Goal: Transaction & Acquisition: Purchase product/service

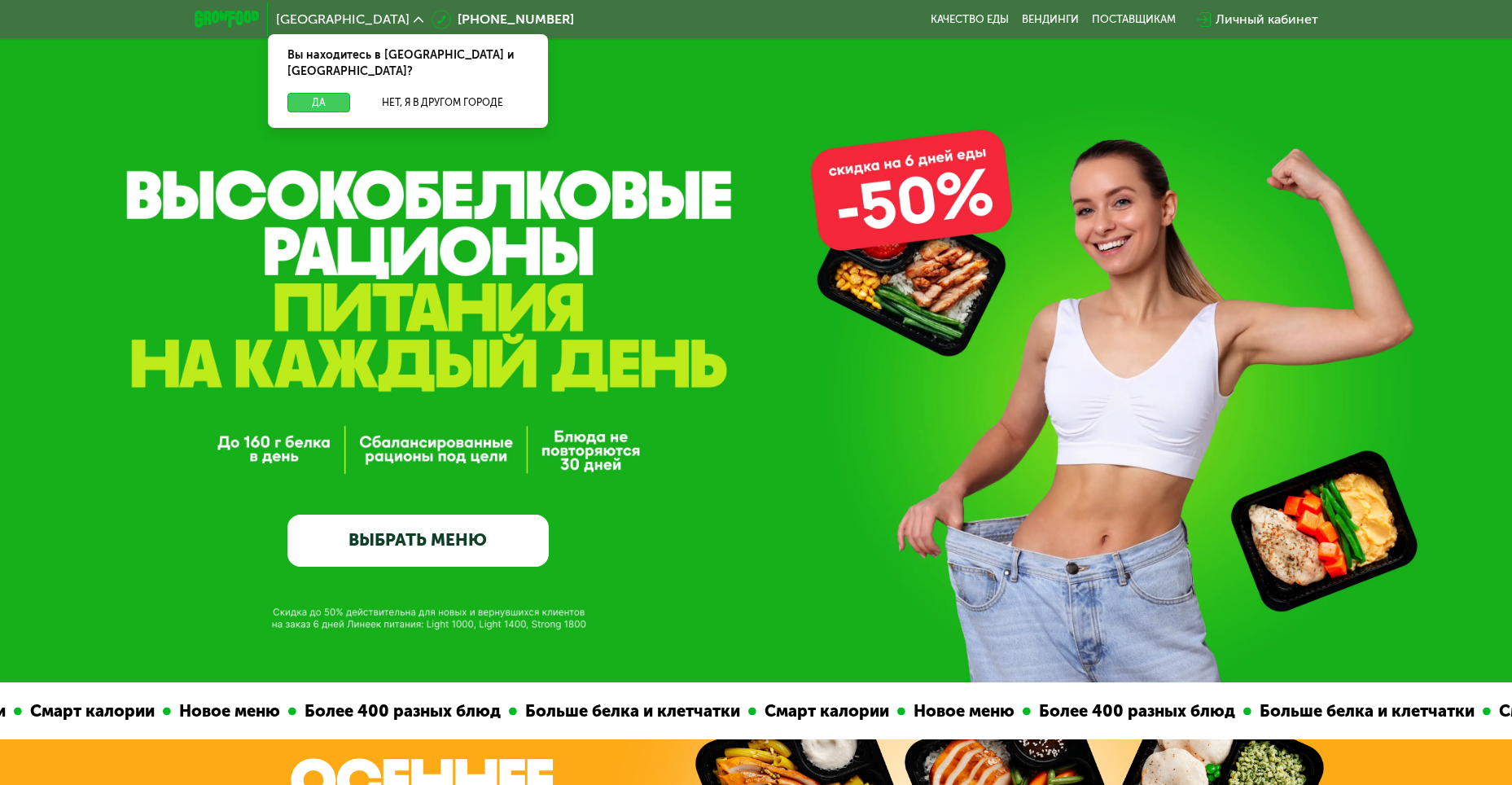
click at [318, 93] on button "Да" at bounding box center [319, 103] width 62 height 20
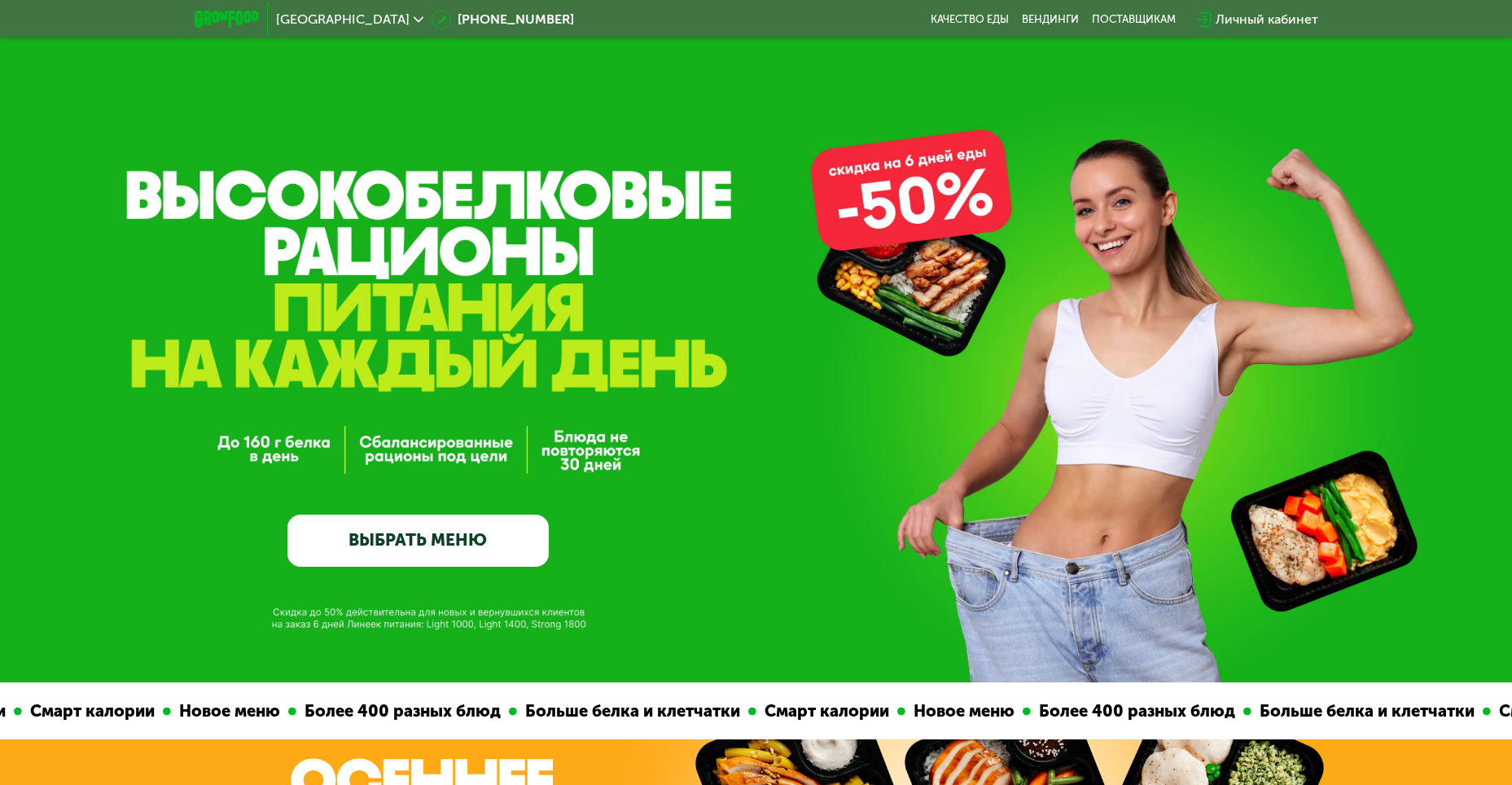
click at [512, 562] on link "ВЫБРАТЬ МЕНЮ" at bounding box center [418, 541] width 262 height 53
click at [522, 555] on link "ВЫБРАТЬ МЕНЮ" at bounding box center [418, 541] width 262 height 53
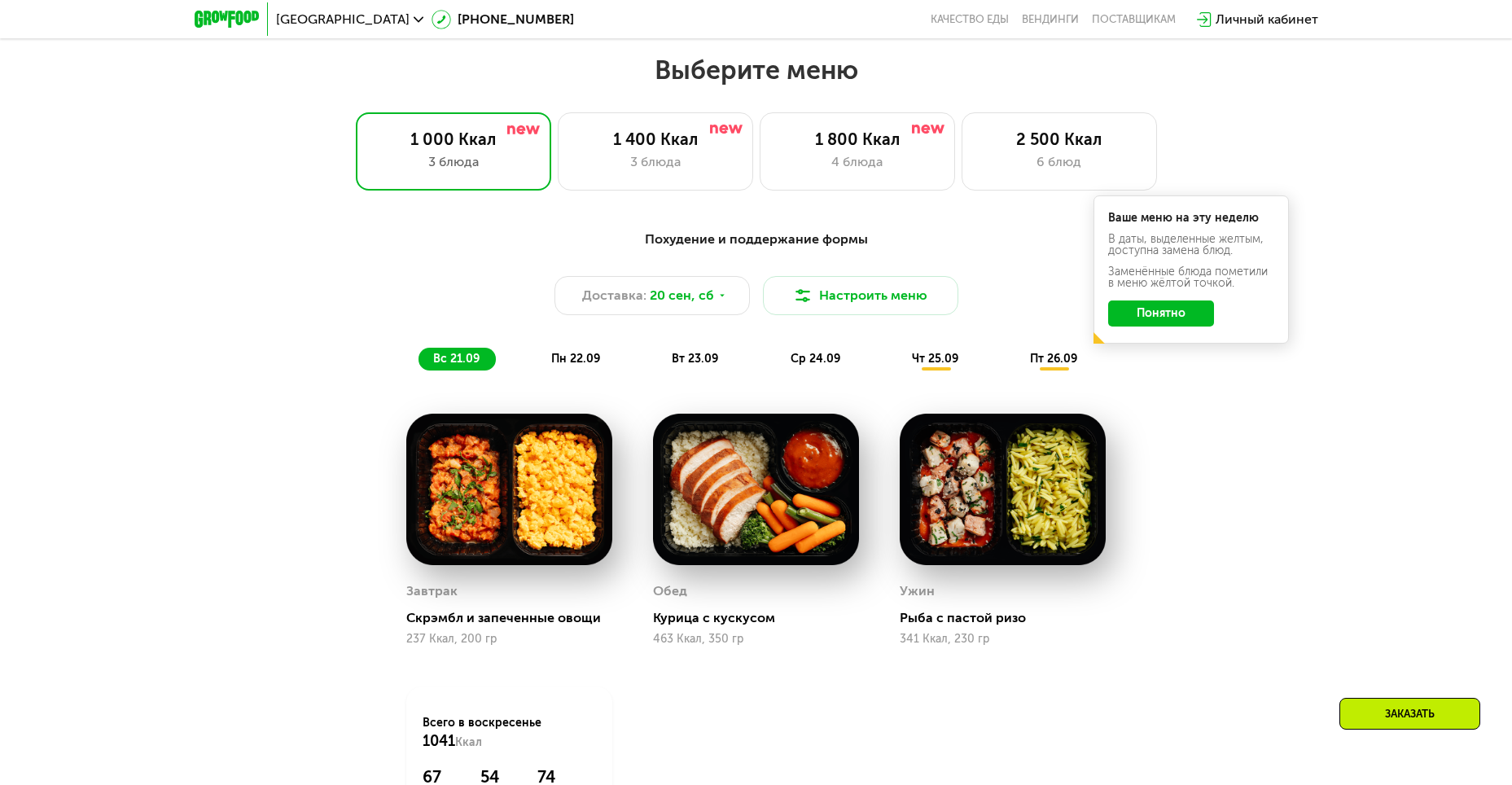
scroll to position [1317, 0]
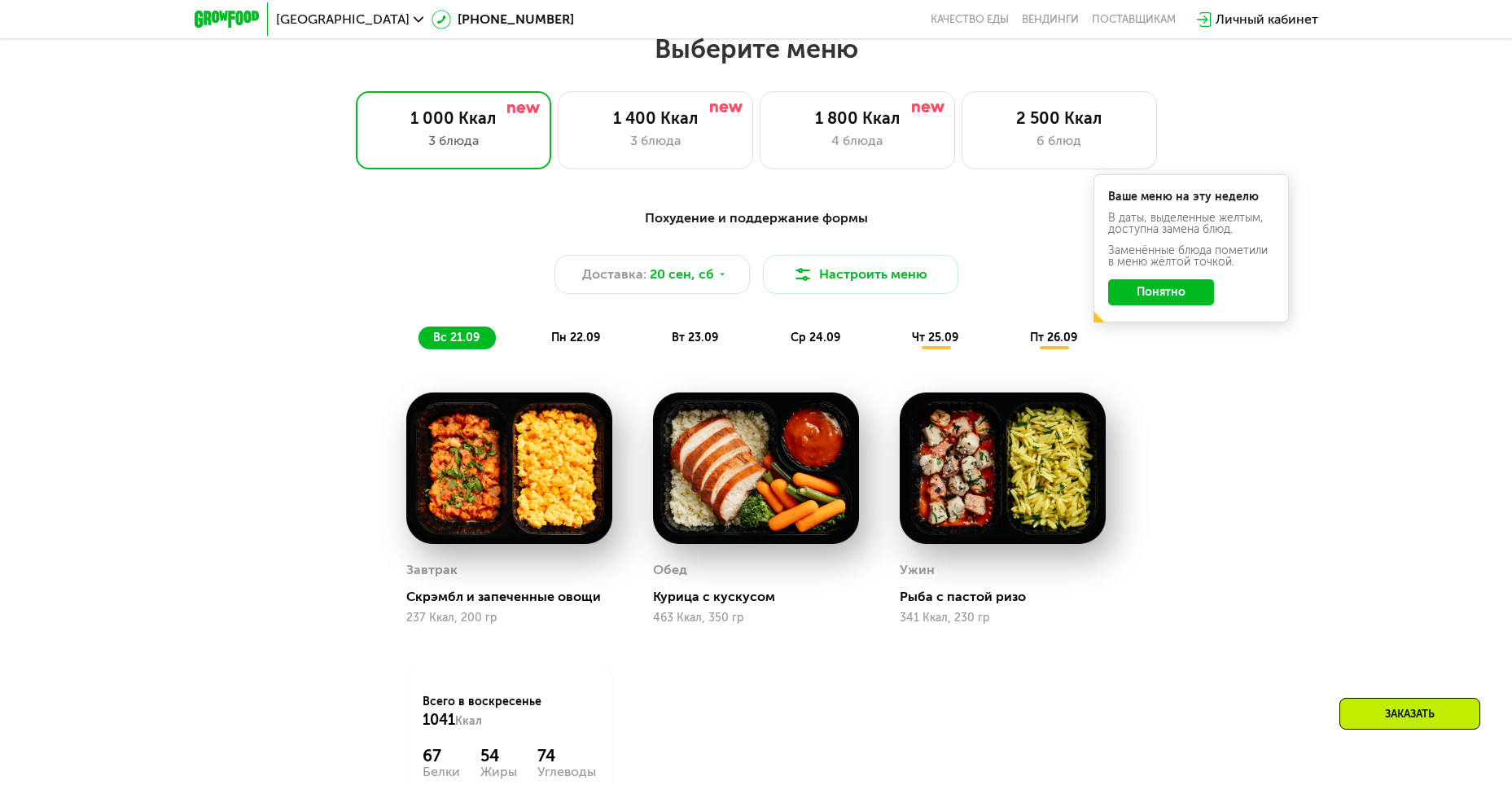
click at [1151, 292] on button "Понятно" at bounding box center [1161, 292] width 106 height 26
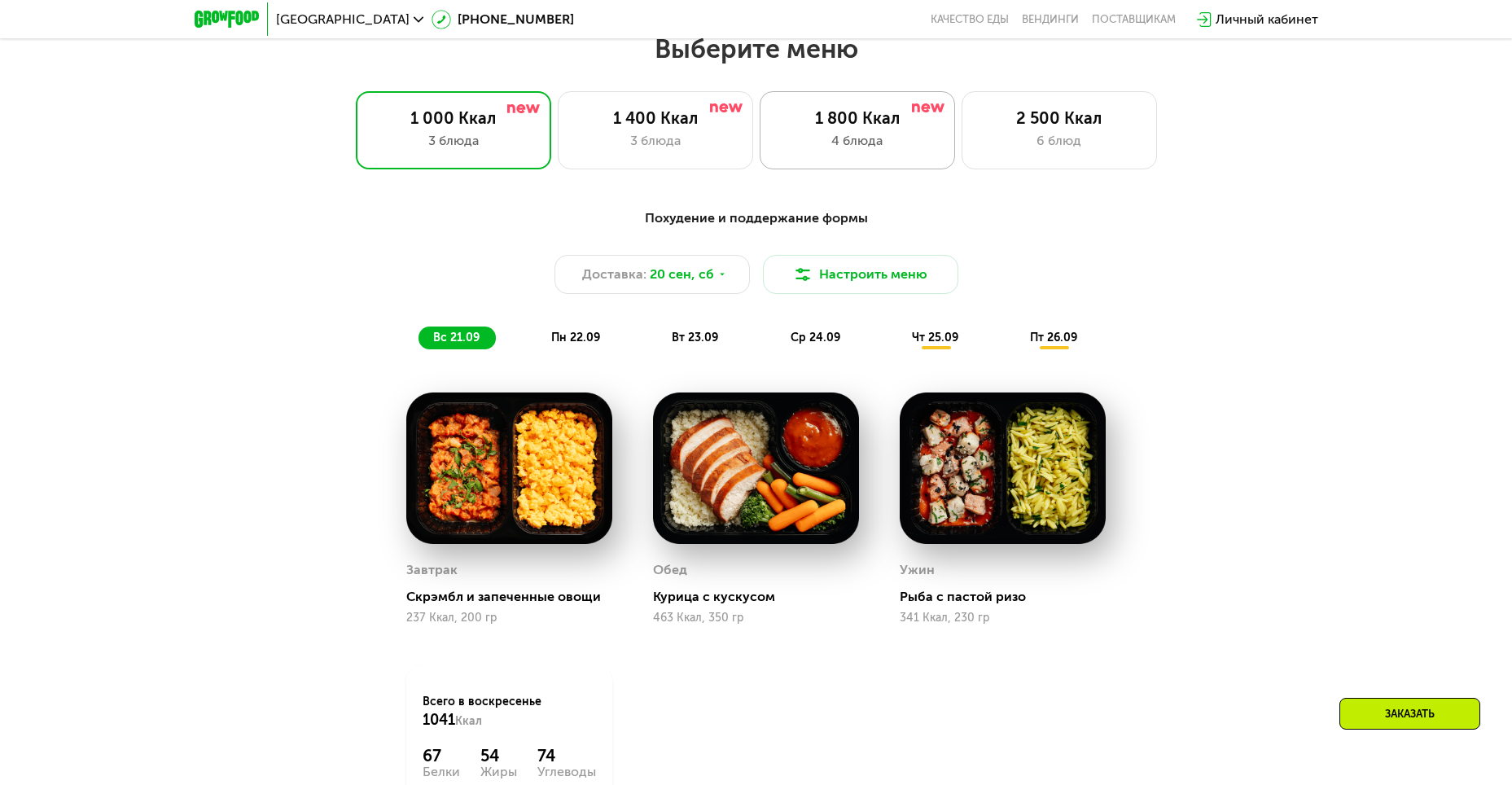
click at [911, 139] on div "4 блюда" at bounding box center [857, 141] width 161 height 20
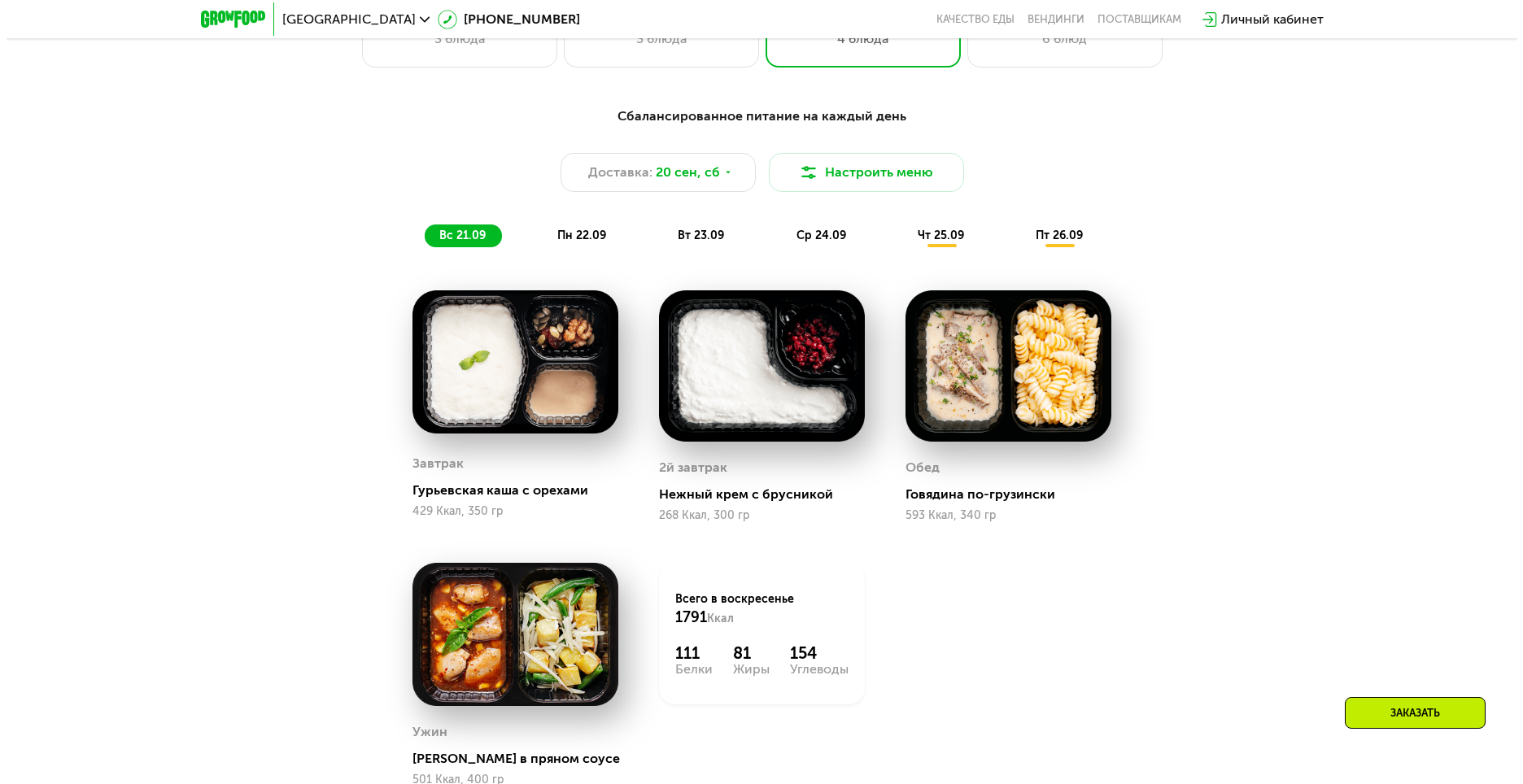
scroll to position [1459, 0]
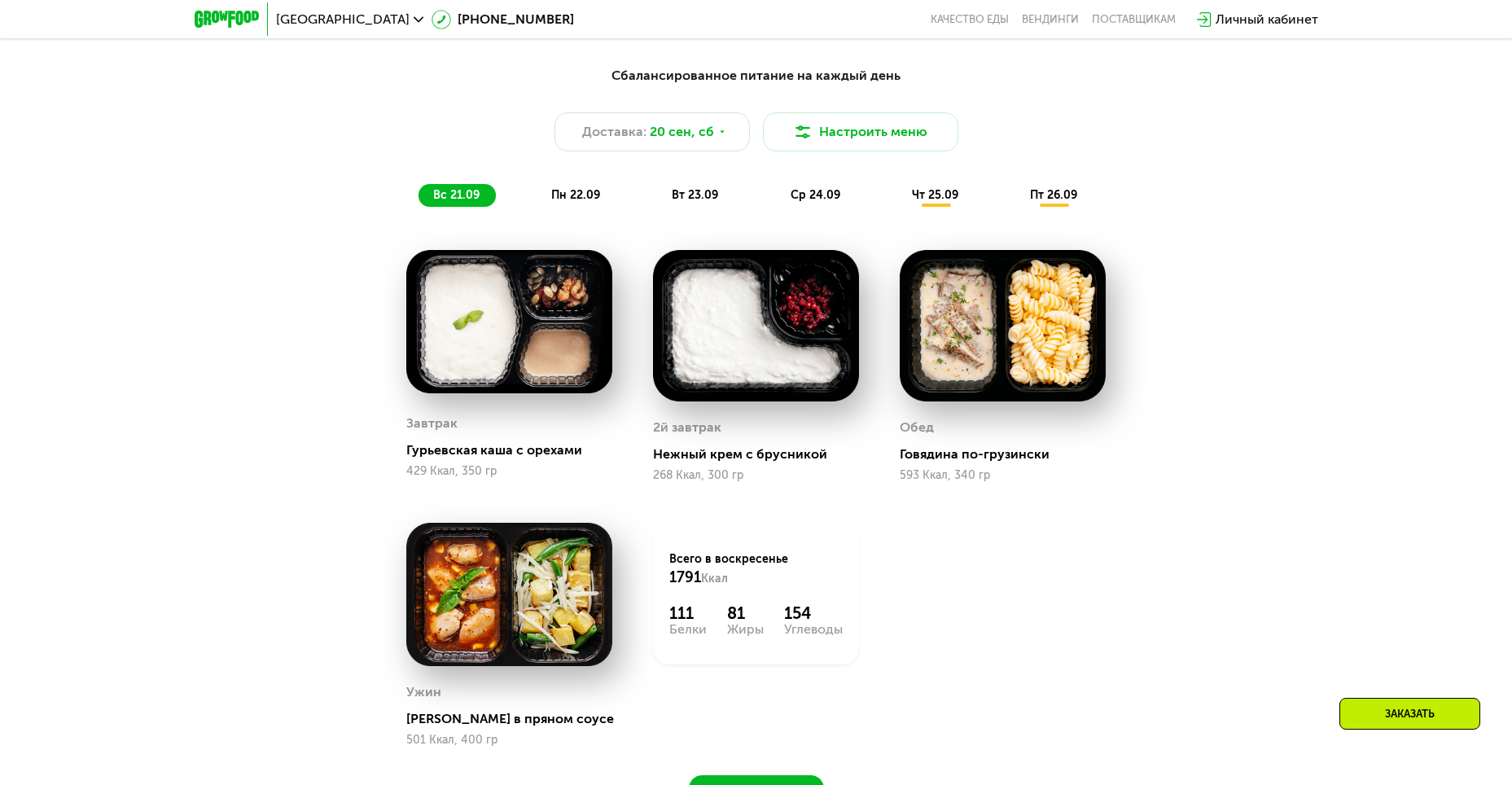
click at [926, 158] on div "Сбалансированное питание на каждый день Доставка: [DATE] Настроить меню вс 21.0…" at bounding box center [756, 137] width 964 height 141
click at [924, 150] on button "Настроить меню" at bounding box center [861, 131] width 196 height 39
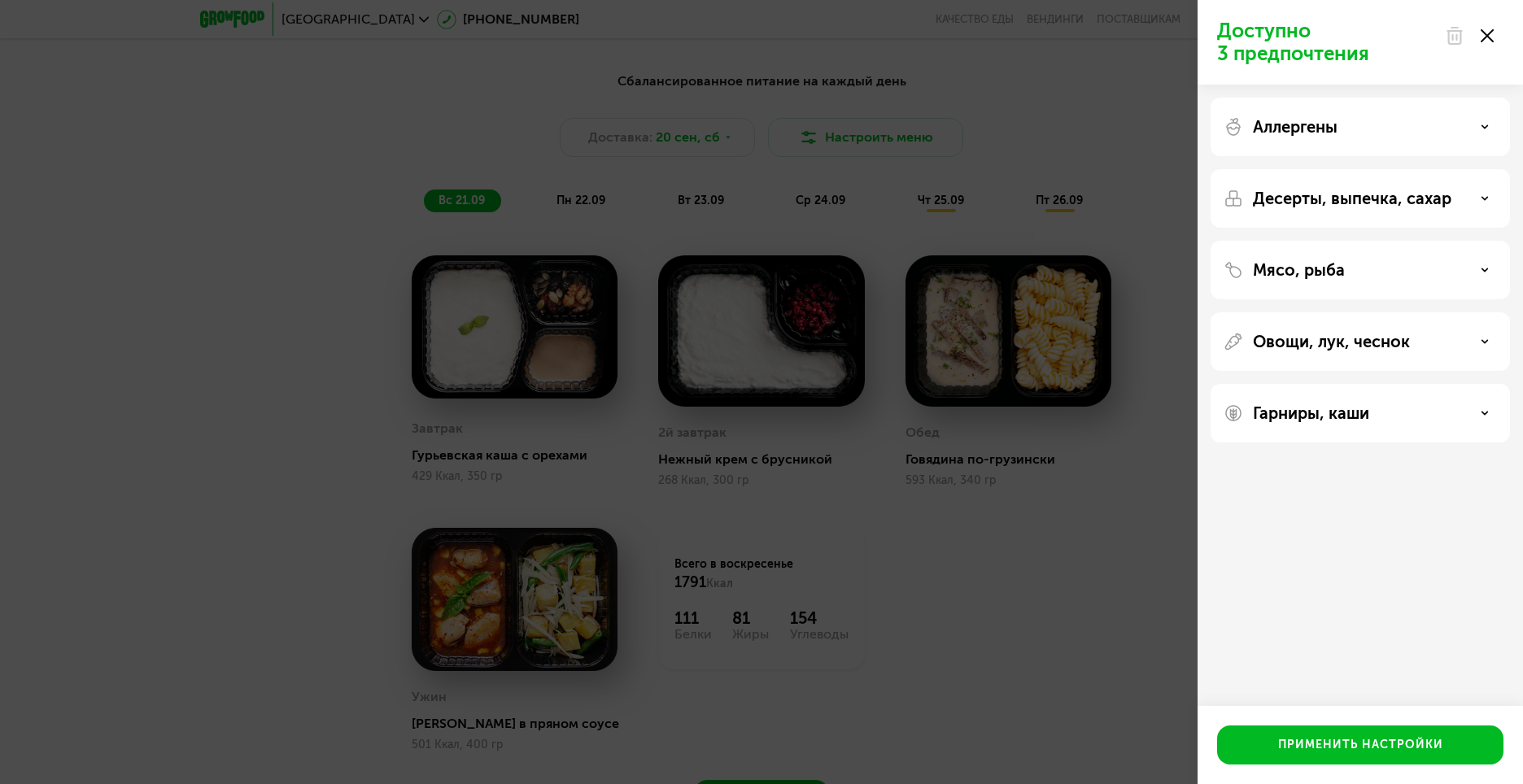
click at [1391, 251] on div "Мясо, рыба" at bounding box center [1359, 269] width 299 height 59
click at [1392, 260] on div "Мясо, рыба" at bounding box center [1360, 270] width 273 height 20
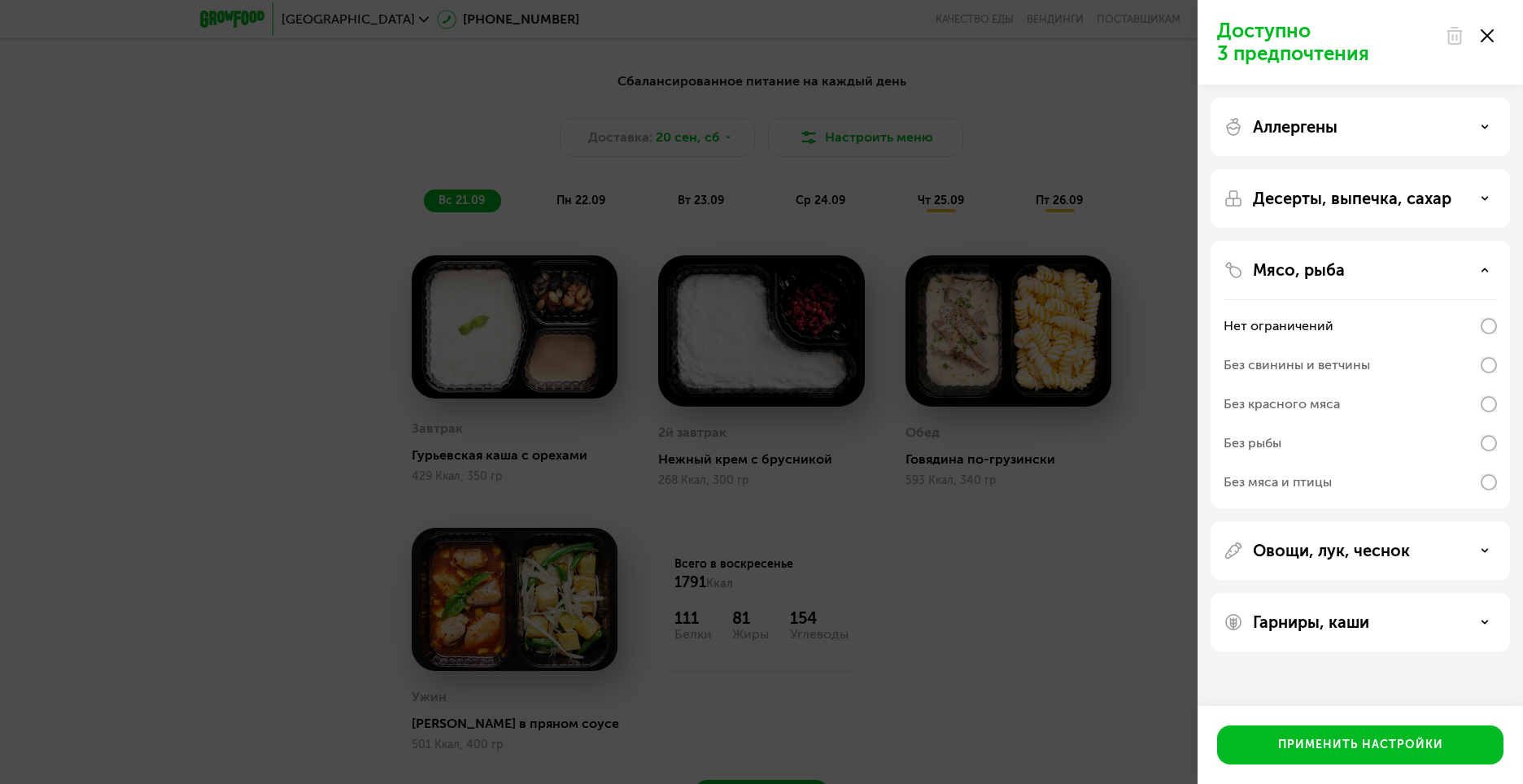
click at [1473, 363] on div "Без свинины и ветчины" at bounding box center [1360, 364] width 273 height 39
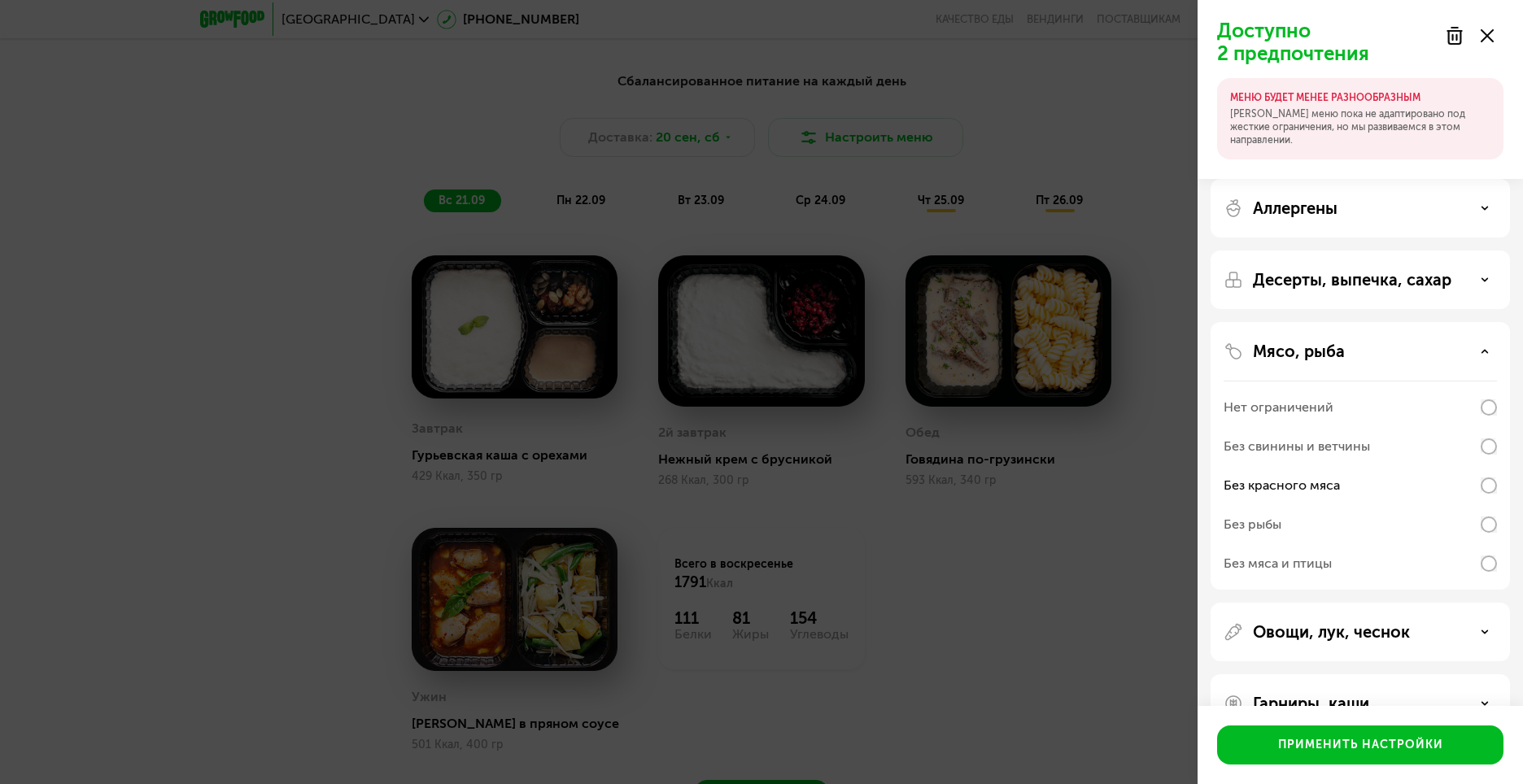
click at [1439, 348] on div "Мясо, рыба" at bounding box center [1360, 352] width 273 height 20
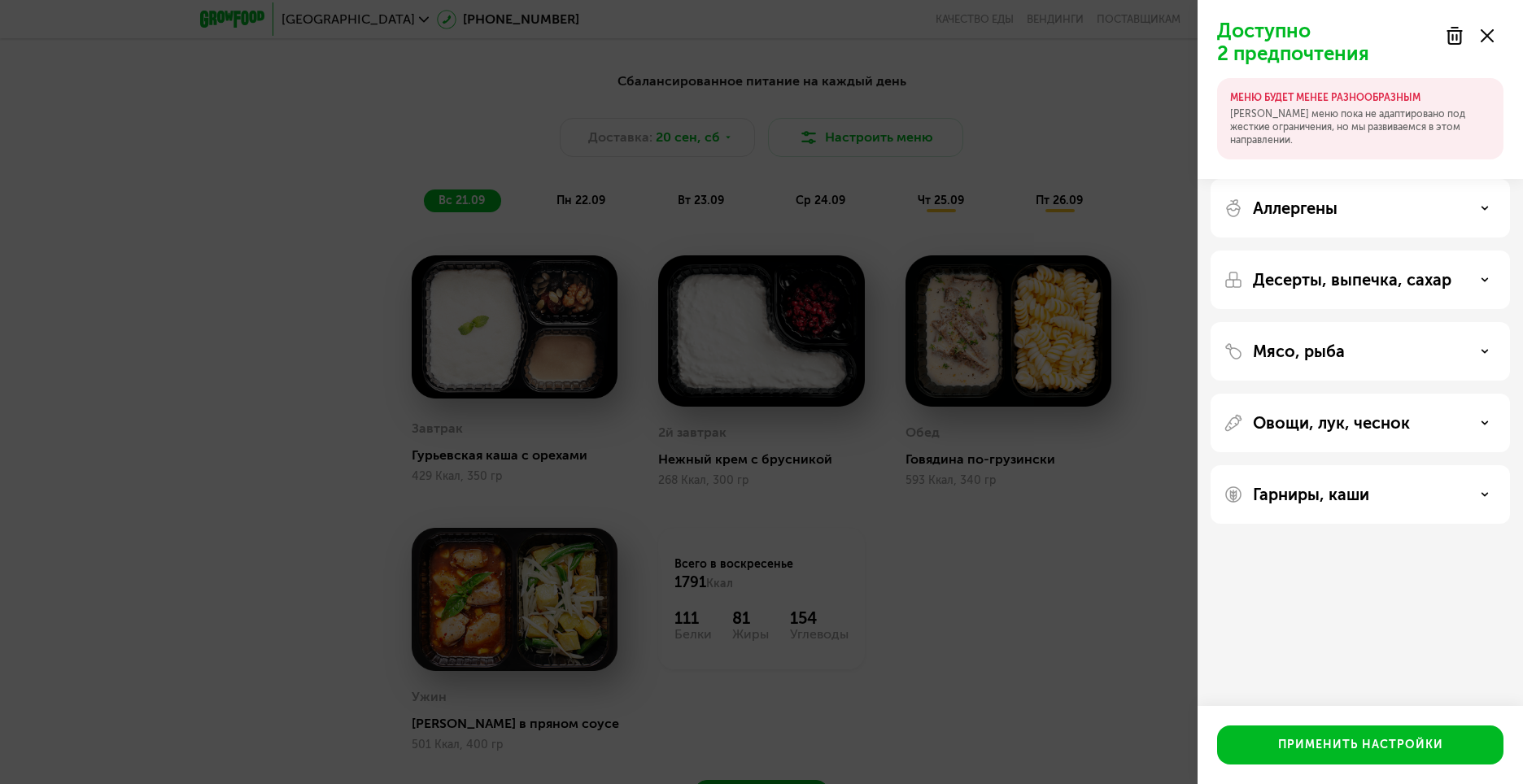
click at [1362, 200] on div "Аллергены" at bounding box center [1360, 208] width 273 height 20
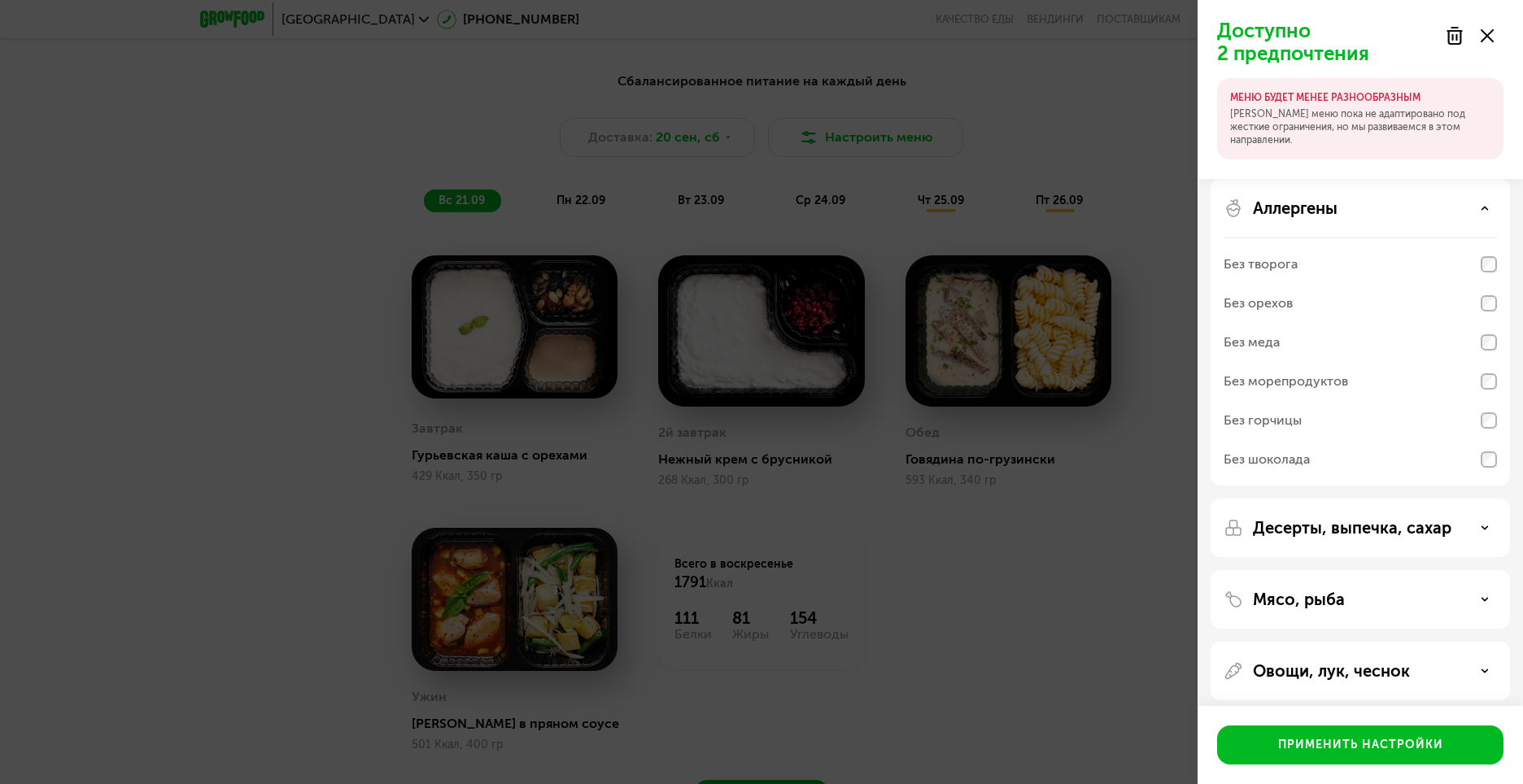
click at [1425, 211] on div "Аллергены" at bounding box center [1360, 208] width 273 height 20
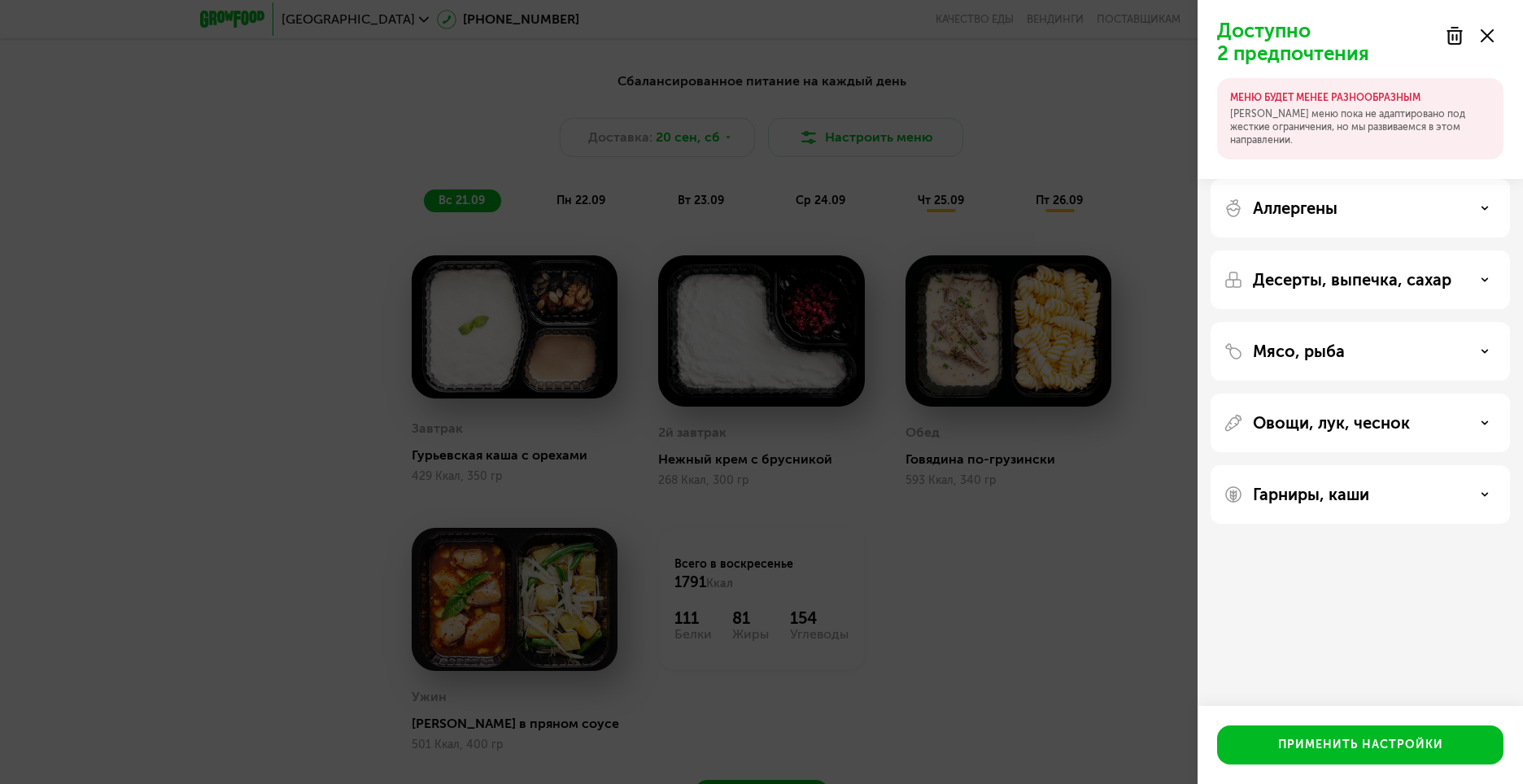
click at [1437, 505] on div "Гарниры, каши" at bounding box center [1359, 494] width 299 height 59
click at [1444, 499] on div "Гарниры, каши" at bounding box center [1360, 495] width 273 height 20
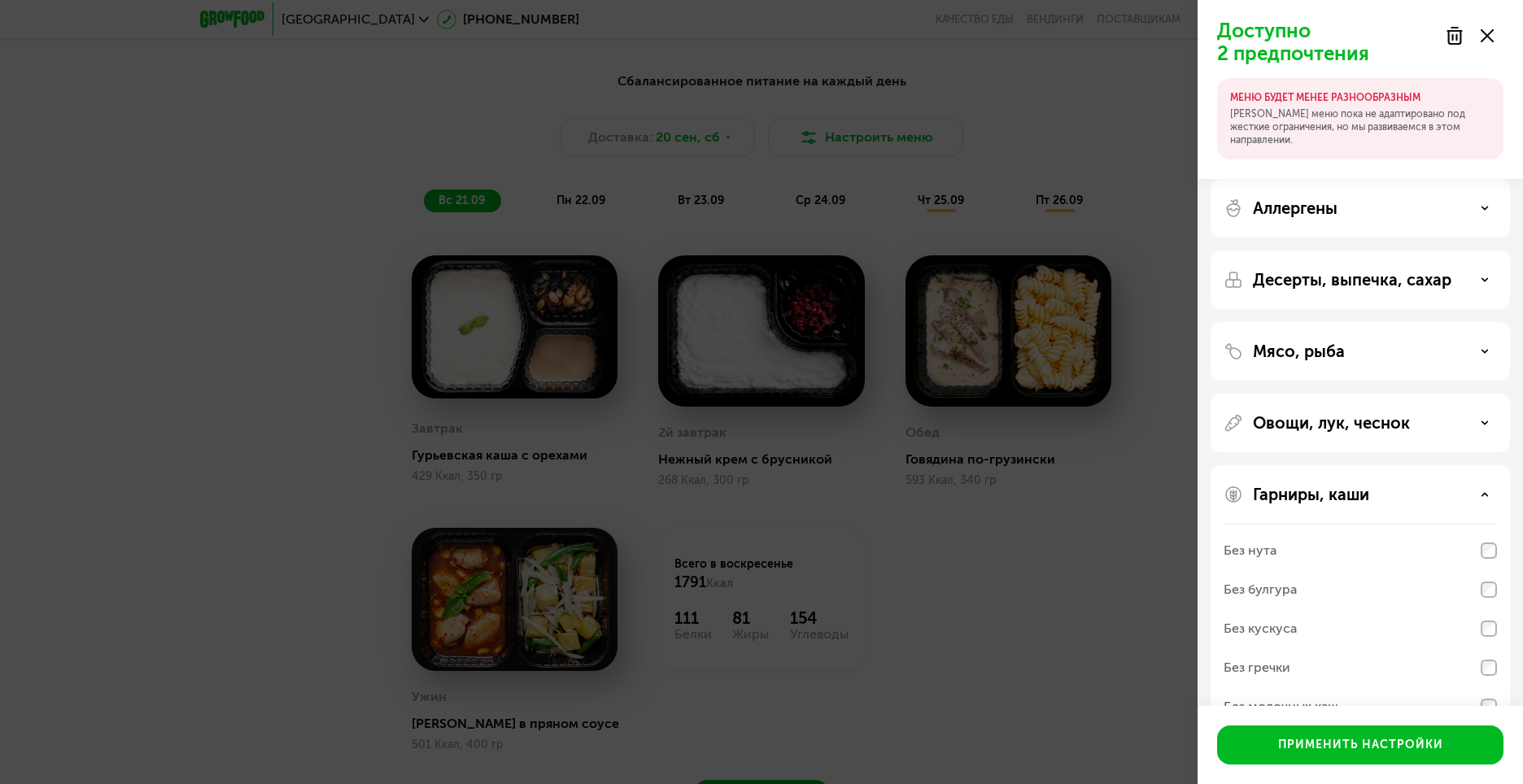
click at [1477, 429] on div "Овощи, лук, чеснок" at bounding box center [1360, 423] width 273 height 20
click at [1462, 276] on div "Десерты, выпечка, сахар" at bounding box center [1360, 280] width 273 height 20
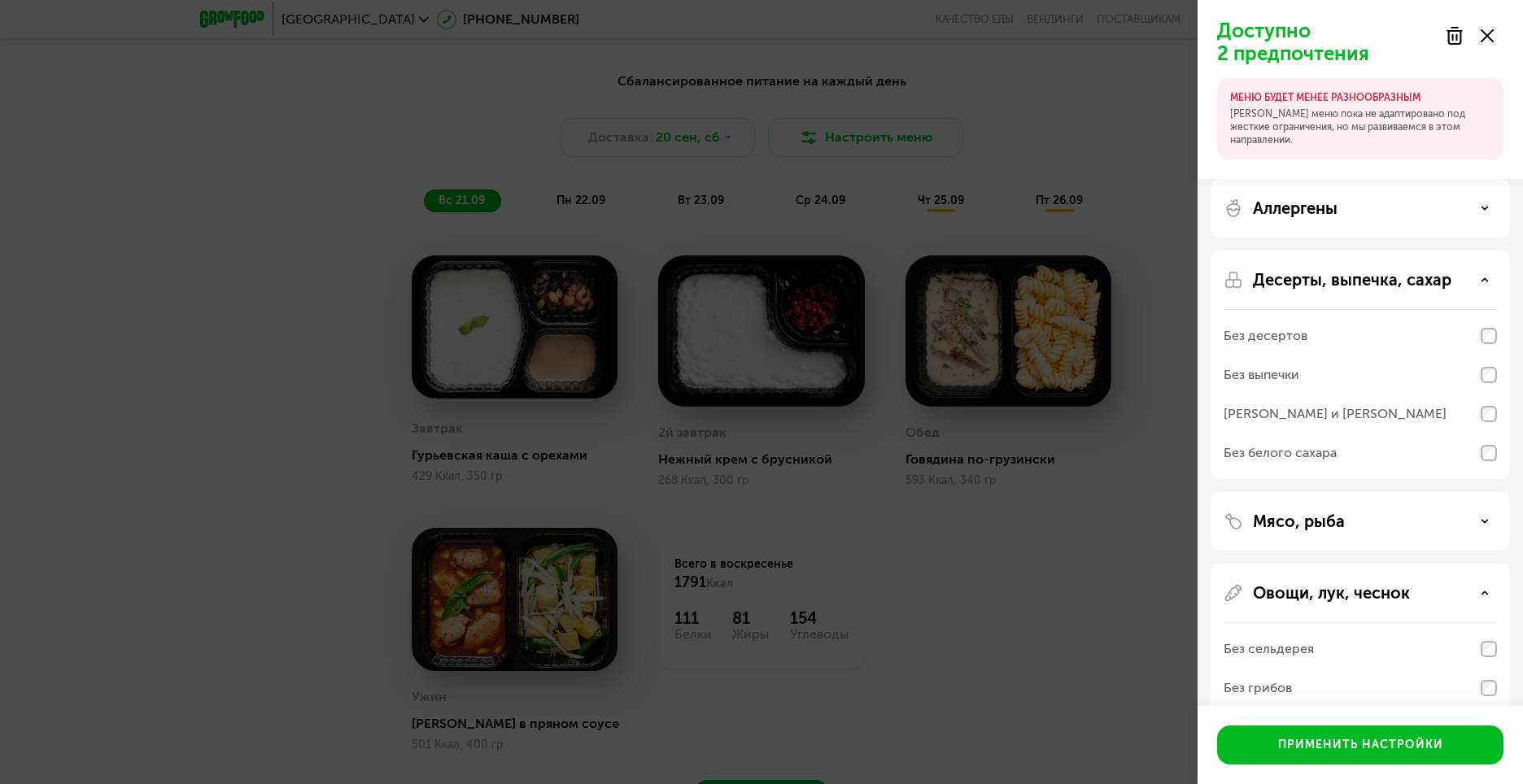
click at [1464, 278] on div "Десерты, выпечка, сахар" at bounding box center [1360, 280] width 273 height 20
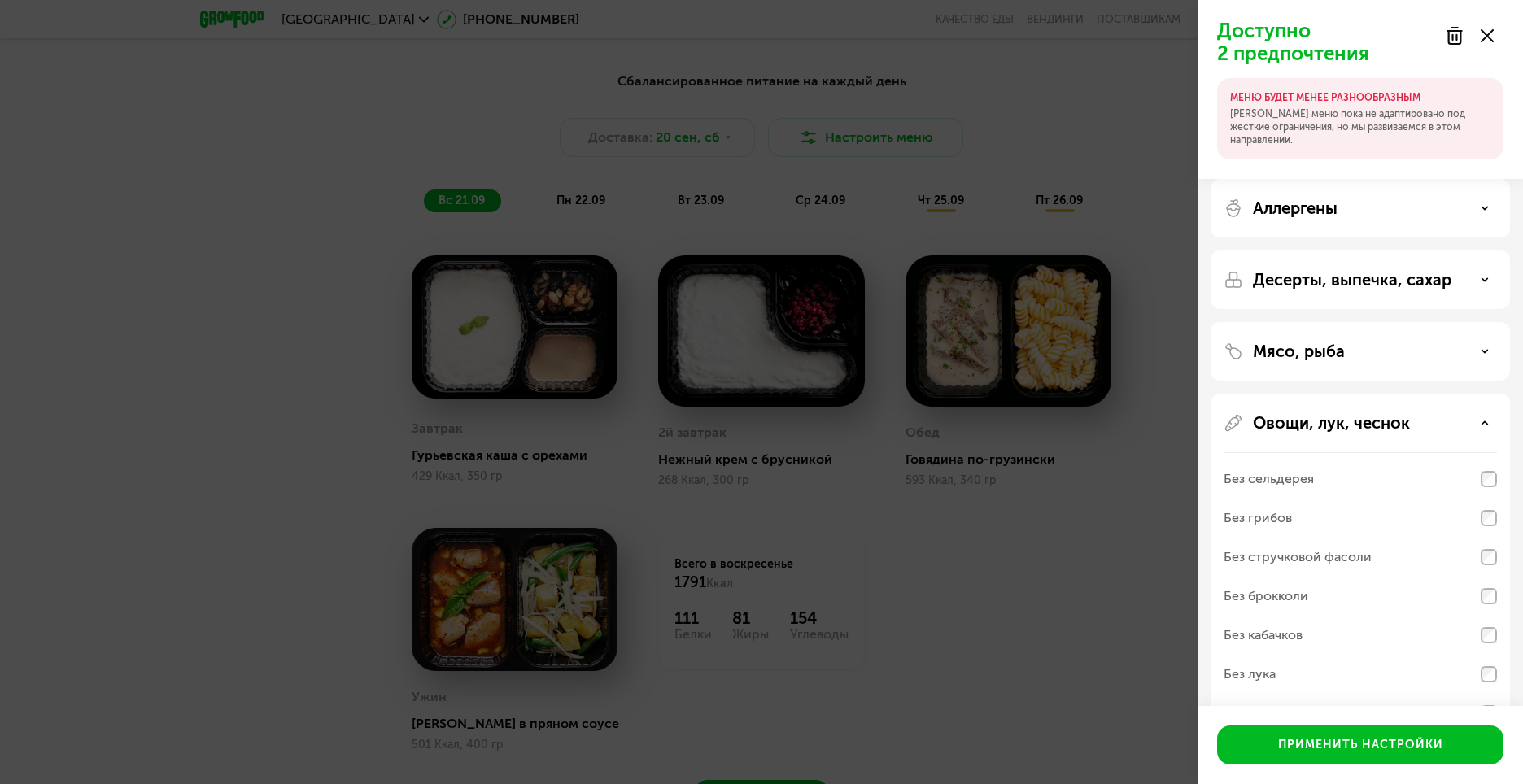
click at [1463, 411] on div "Овощи, лук, чеснок Без сельдерея Без грибов Без стручковой фасоли Без брокколи …" at bounding box center [1359, 566] width 299 height 345
click at [1469, 418] on div "Овощи, лук, чеснок" at bounding box center [1360, 423] width 273 height 20
click at [1475, 510] on div "Гарниры, каши Без нута Без булгура Без кускуса Без гречки Без молочных каш" at bounding box center [1359, 599] width 299 height 268
click at [1448, 352] on div "Мясо, рыба" at bounding box center [1360, 352] width 273 height 20
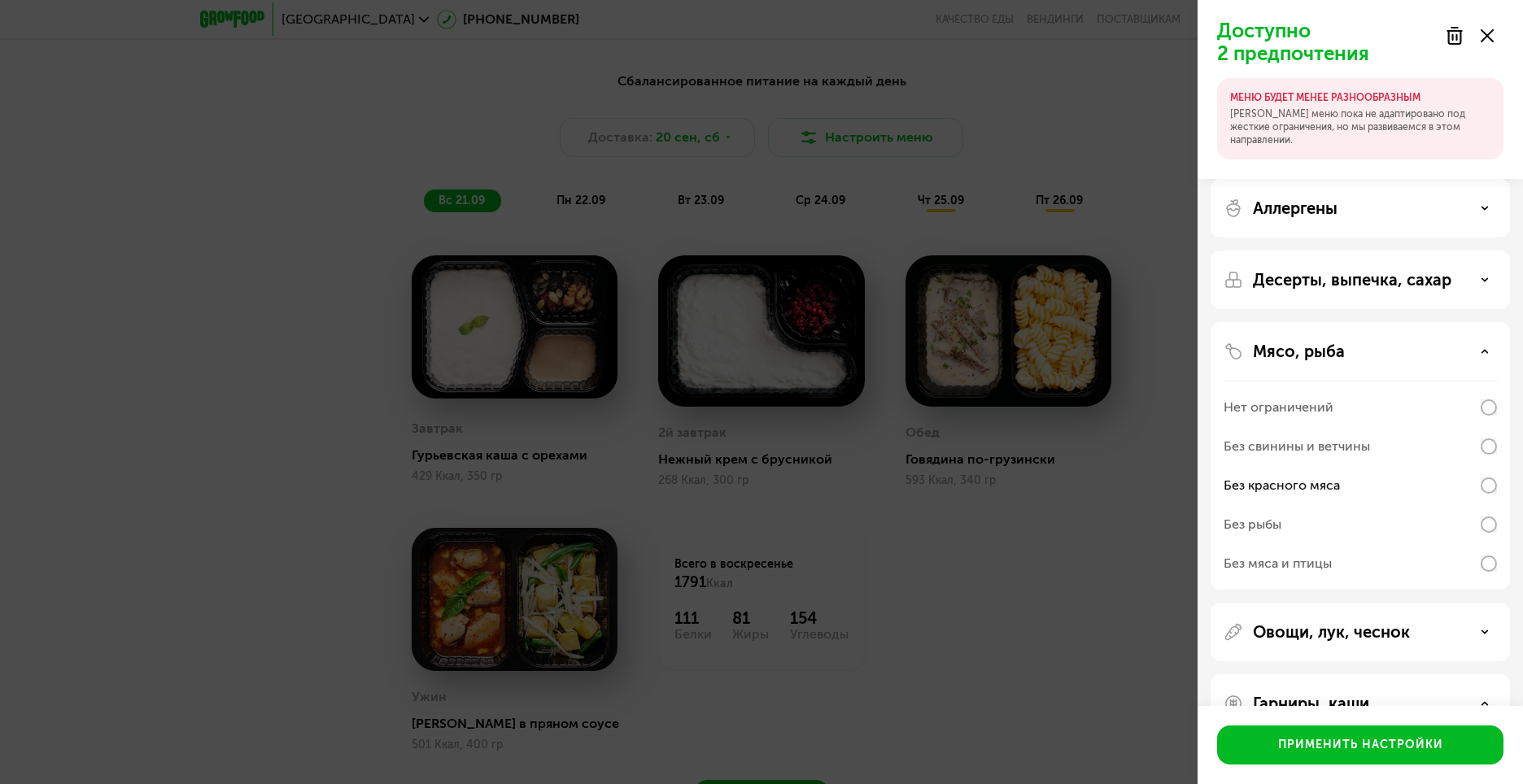
click at [1433, 239] on div "Аллергены Десерты, выпечка, сахар Мясо, рыба Нет ограничений Без свинины и ветч…" at bounding box center [1360, 560] width 326 height 789
click at [1436, 230] on div "Аллергены" at bounding box center [1359, 208] width 299 height 59
click at [1439, 225] on div "Аллергены" at bounding box center [1359, 208] width 299 height 59
click at [1454, 211] on div "Аллергены" at bounding box center [1360, 208] width 273 height 20
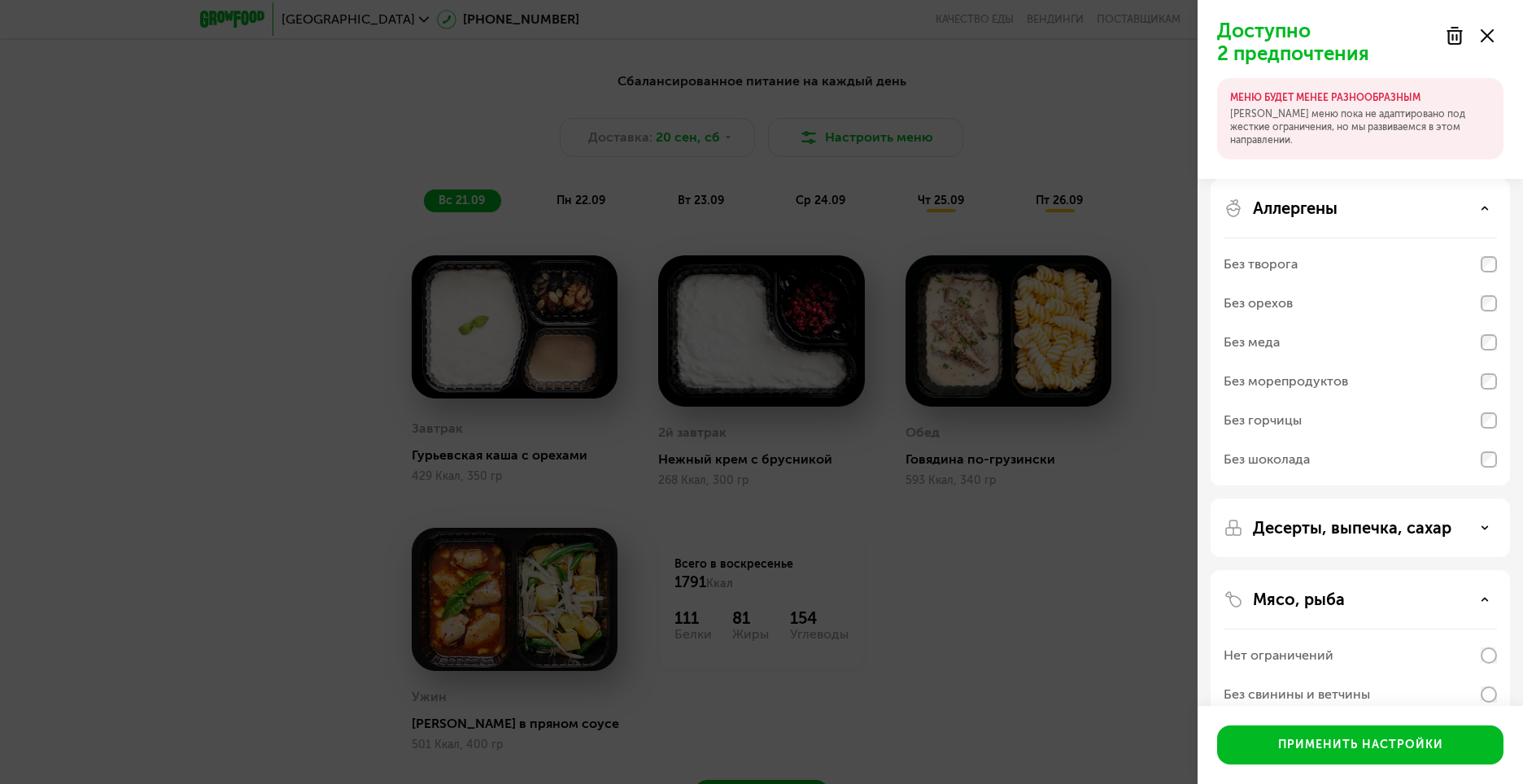
click at [1115, 400] on div "Доступно 2 предпочтения МЕНЮ БУДЕТ МЕНЕЕ РАЗНООБРАЗНЫМ Наше меню пока не адапти…" at bounding box center [762, 392] width 1523 height 784
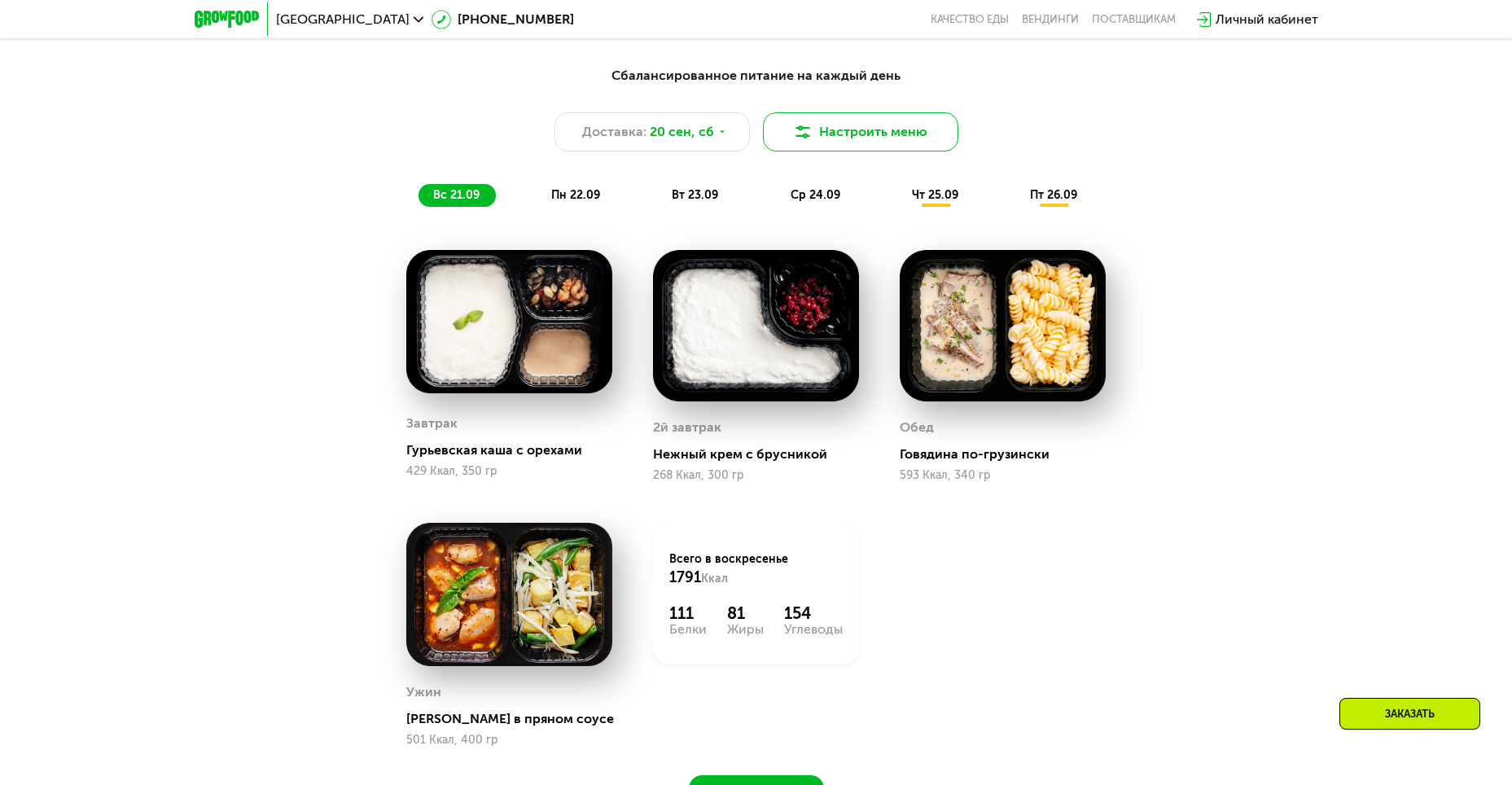
click at [894, 141] on button "Настроить меню" at bounding box center [861, 131] width 196 height 39
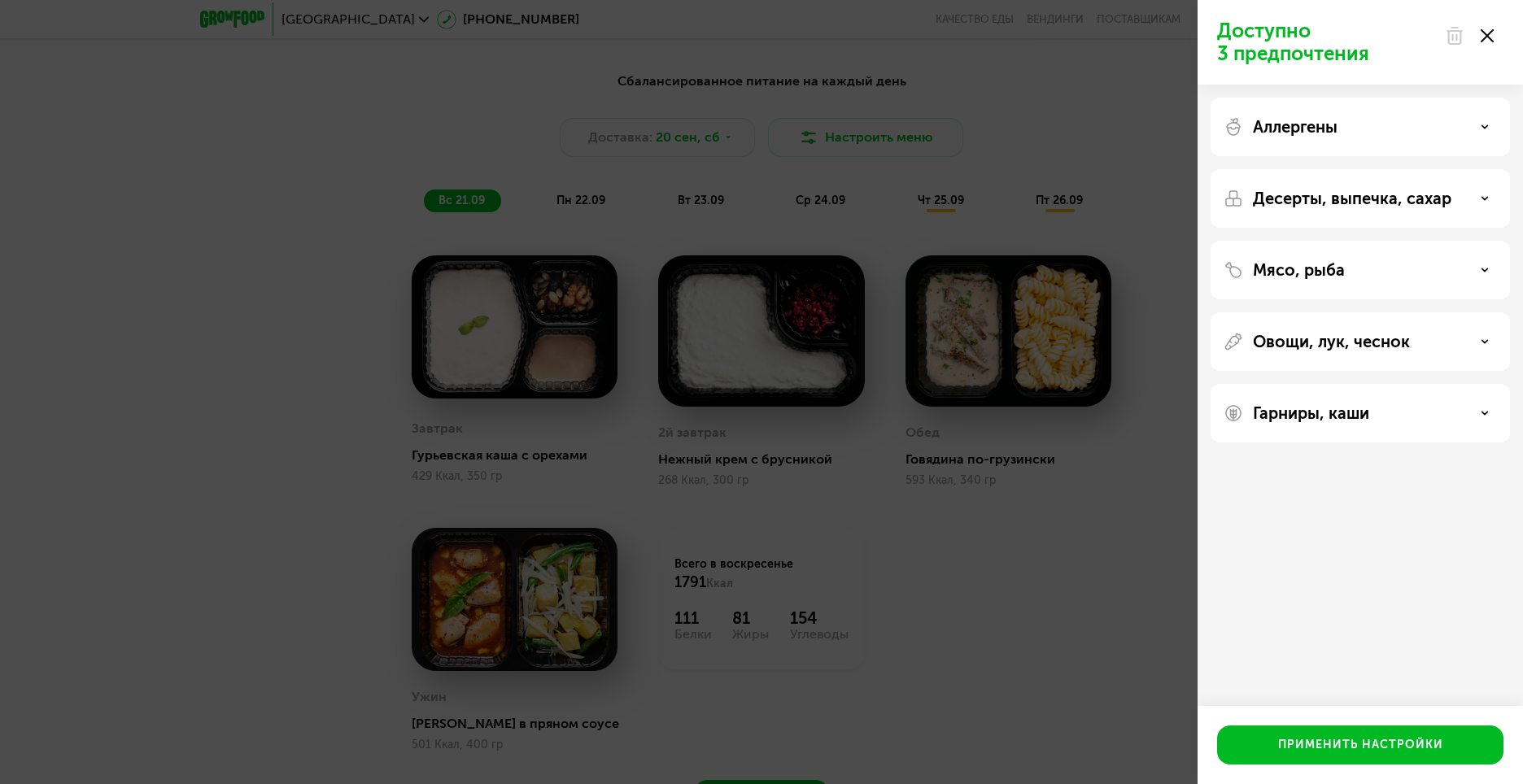
click at [1405, 279] on div "Мясо, рыба" at bounding box center [1360, 270] width 273 height 20
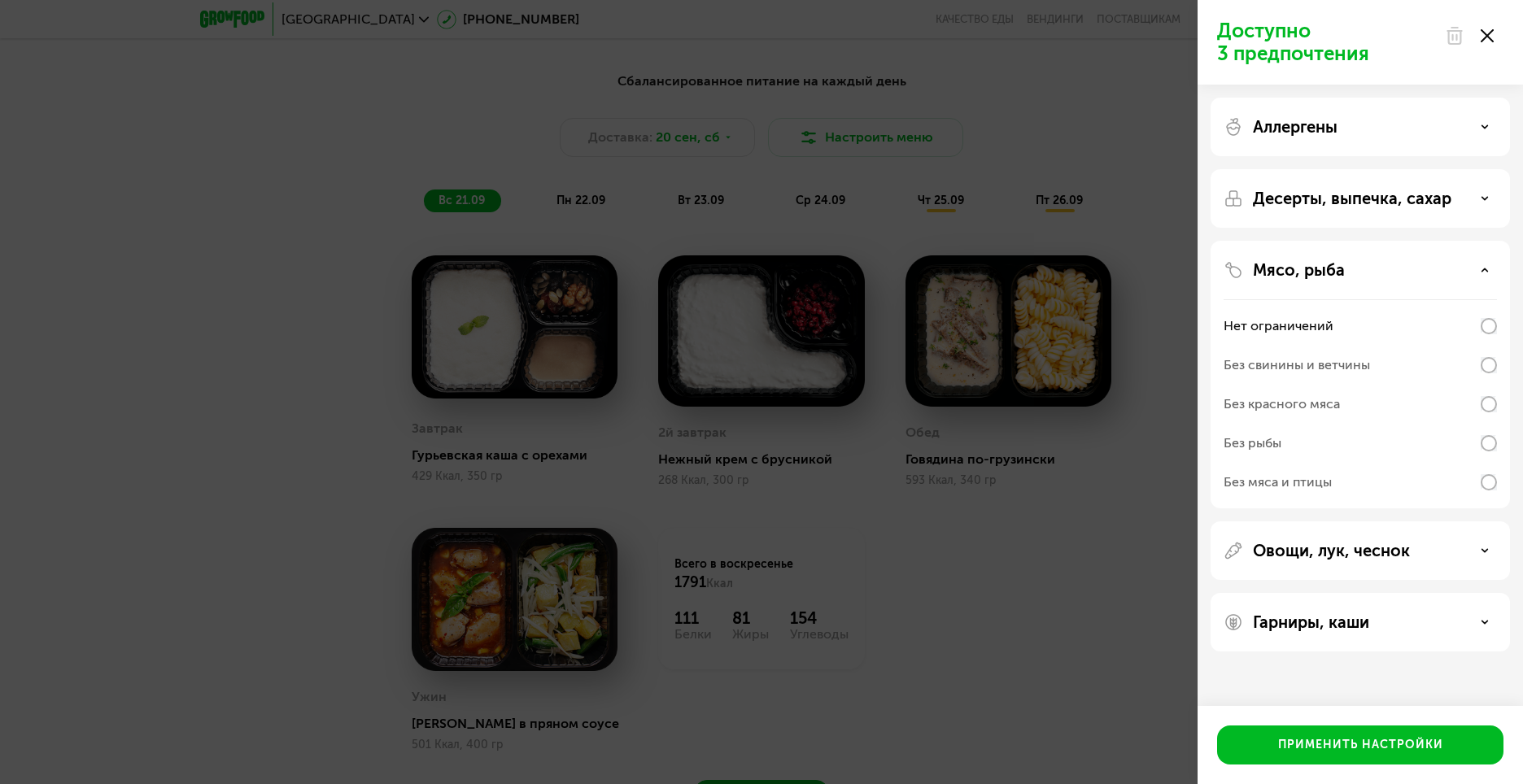
click at [1473, 413] on div "Без красного мяса" at bounding box center [1360, 403] width 273 height 39
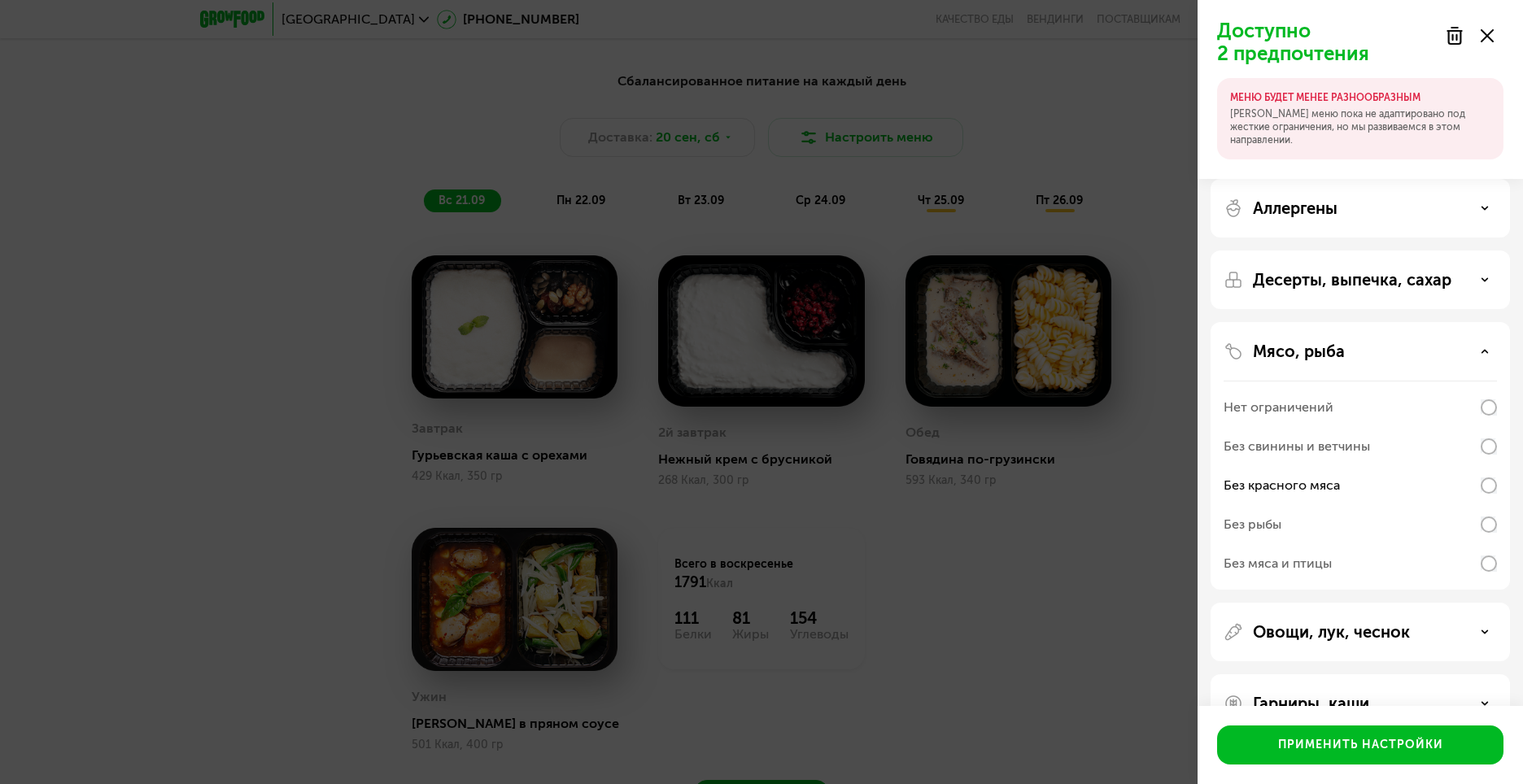
click at [1437, 202] on div "Аллергены" at bounding box center [1360, 208] width 273 height 20
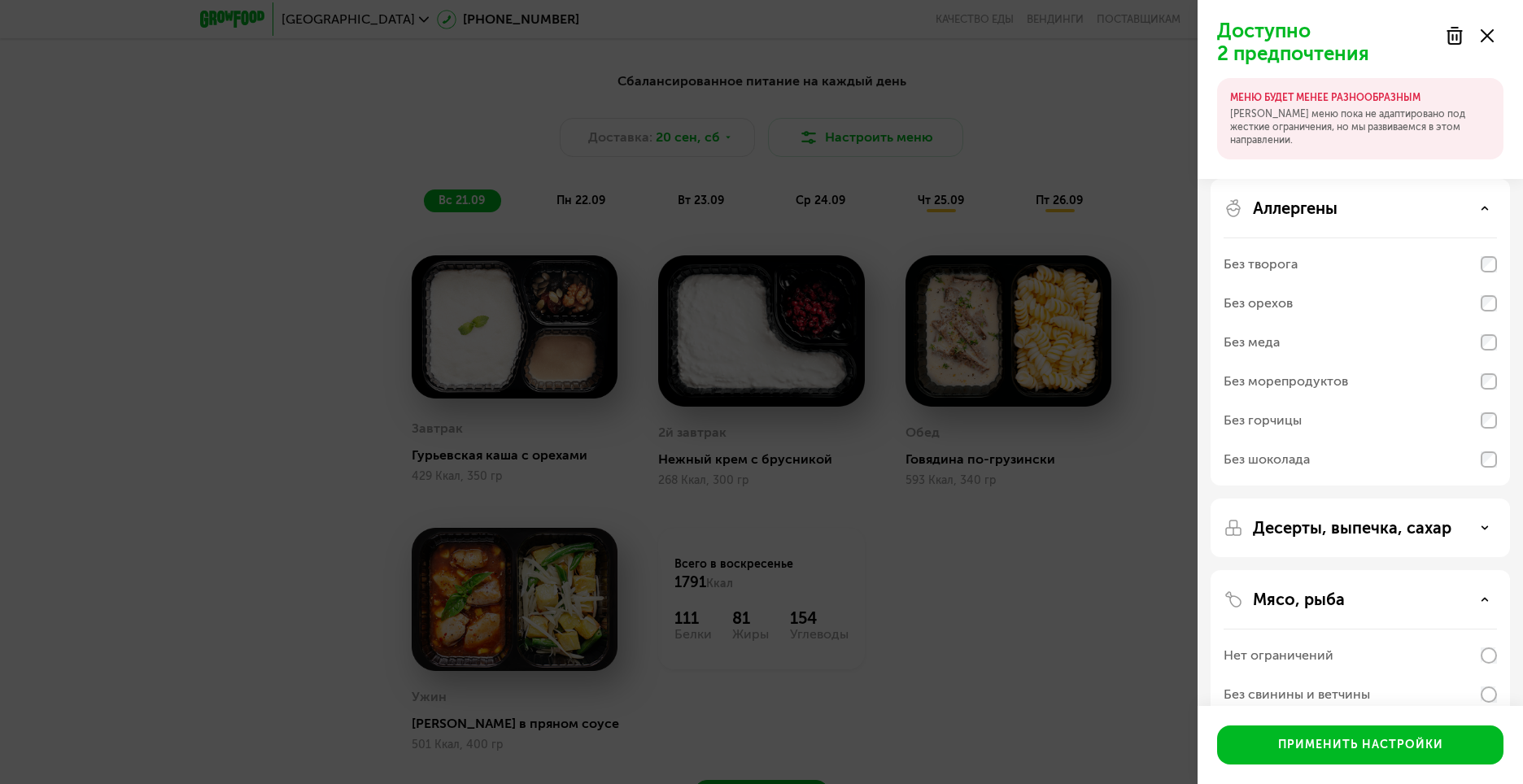
click at [1440, 202] on div "Аллергены" at bounding box center [1360, 208] width 273 height 20
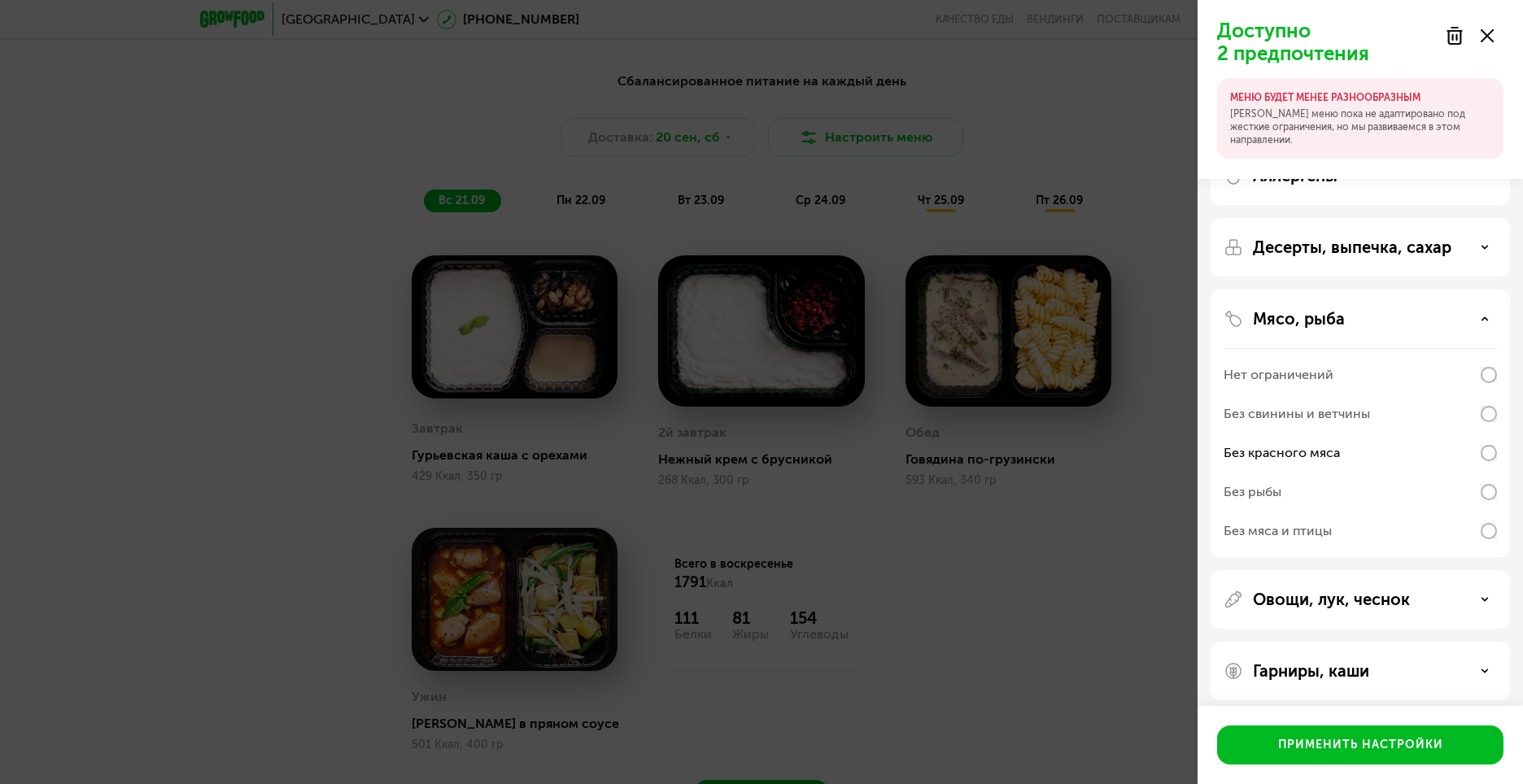
scroll to position [43, 0]
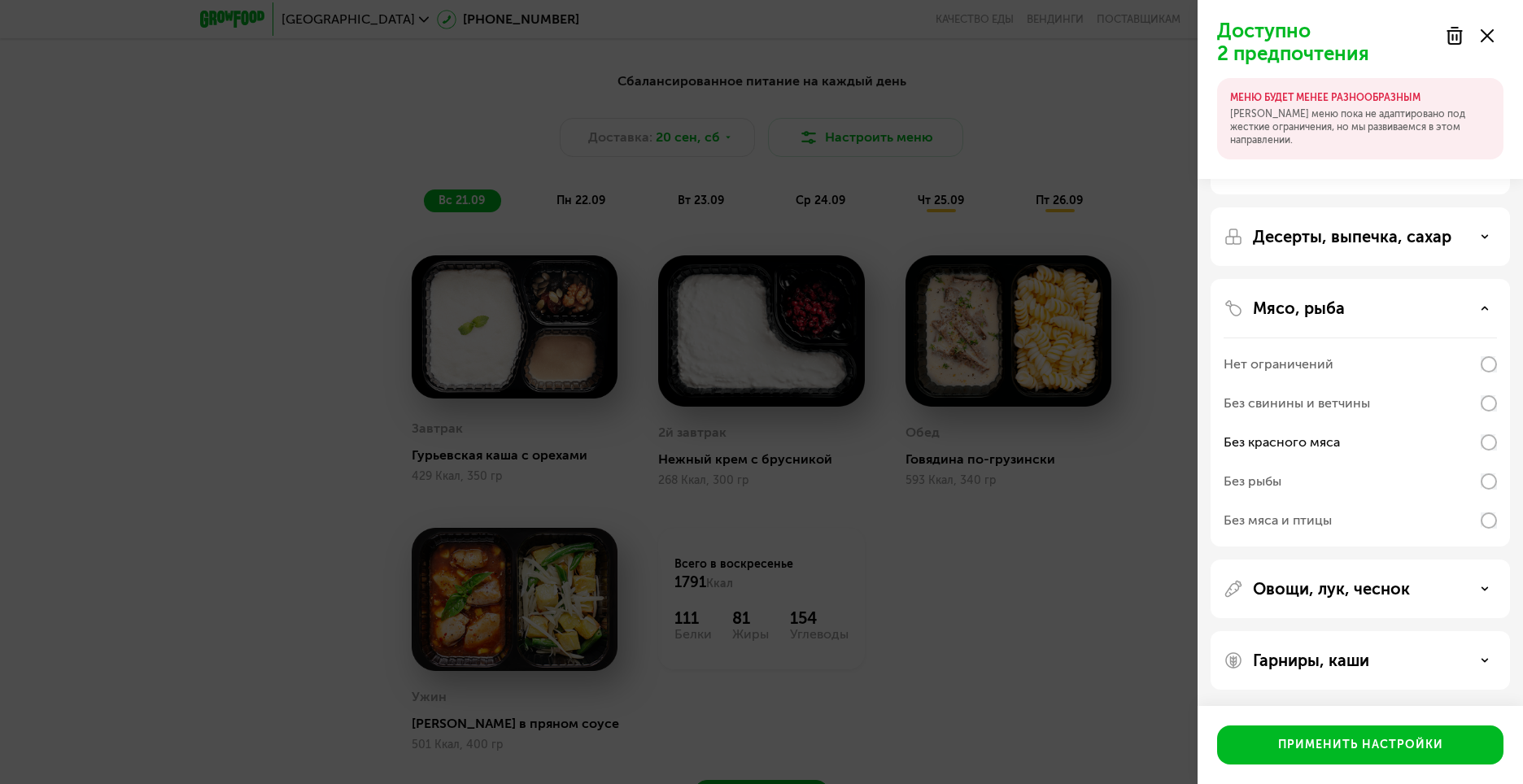
click at [1396, 667] on div "Гарниры, каши" at bounding box center [1360, 661] width 273 height 20
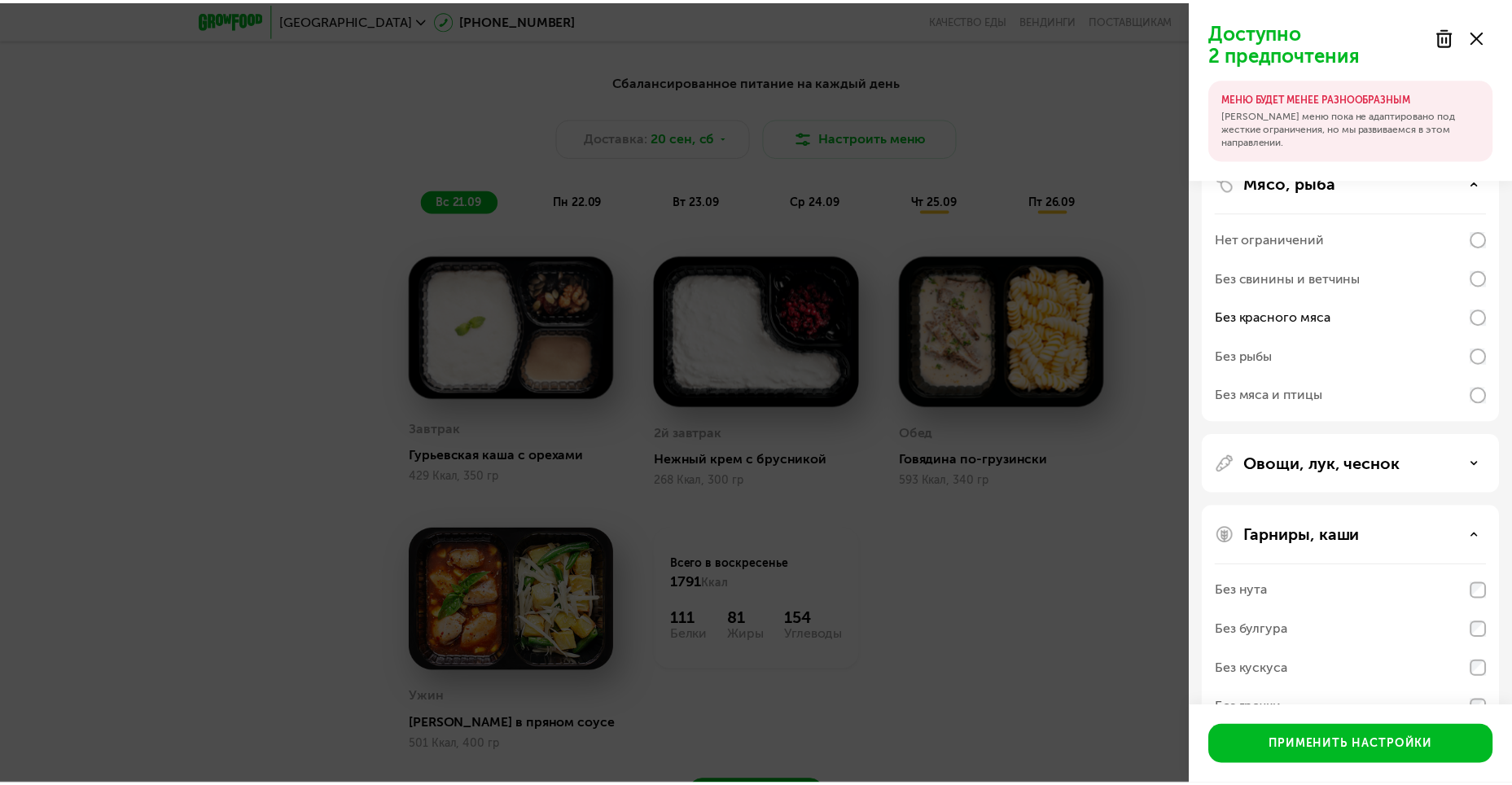
scroll to position [253, 0]
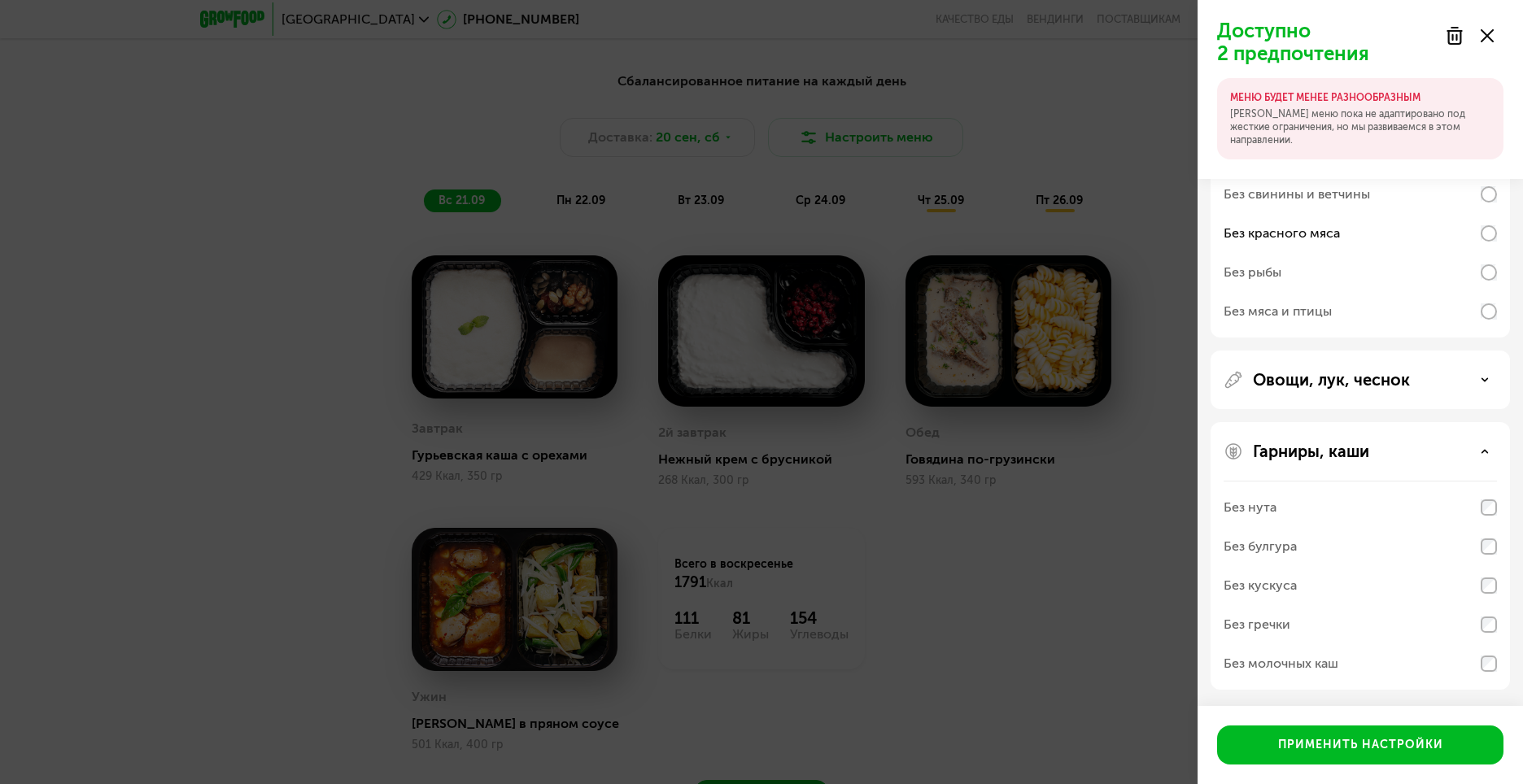
click at [1396, 667] on div "Без молочных каш" at bounding box center [1360, 663] width 273 height 39
click at [1402, 735] on button "Применить настройки" at bounding box center [1360, 744] width 287 height 39
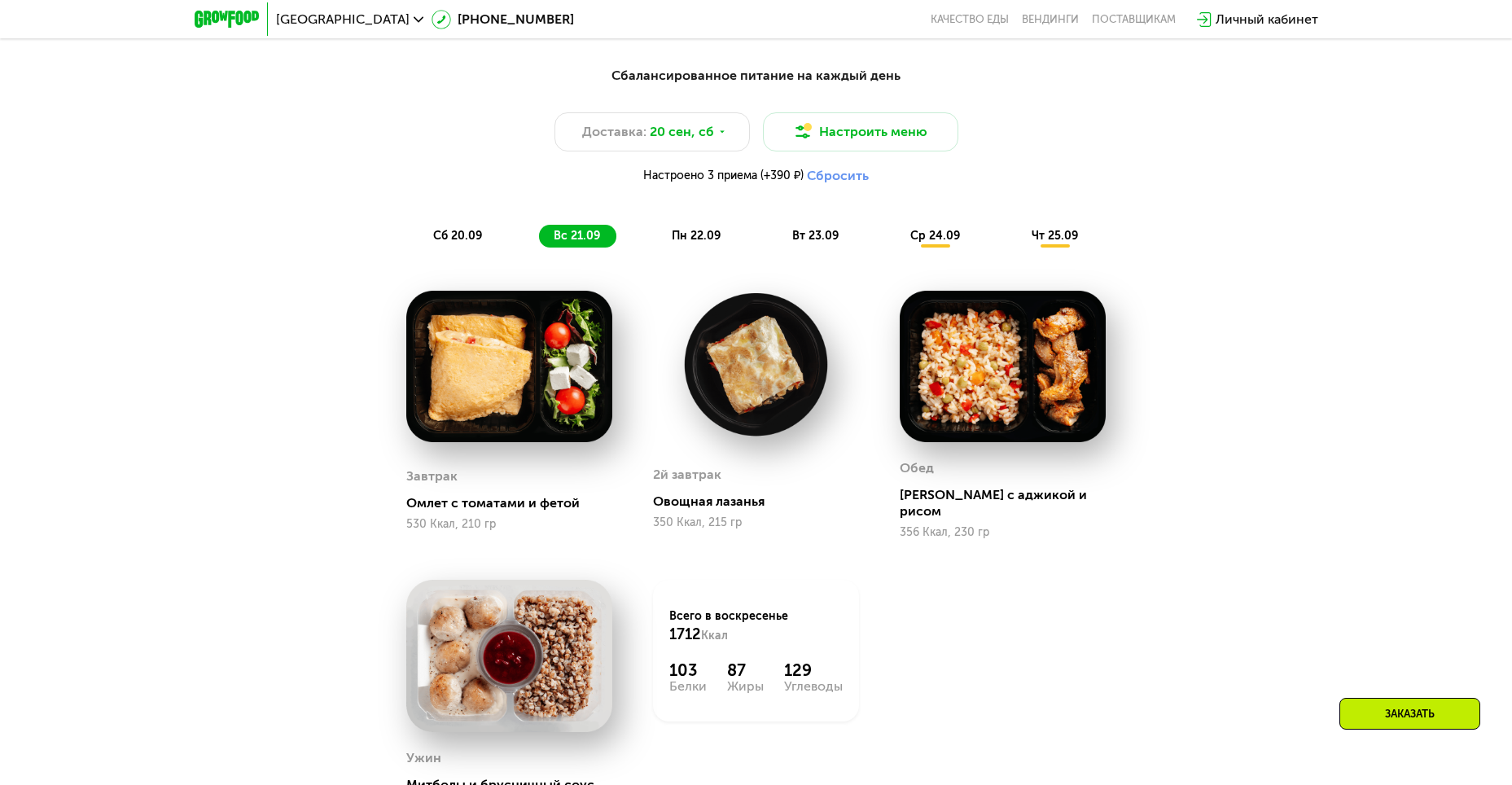
click at [686, 239] on span "пн 22.09" at bounding box center [696, 235] width 49 height 14
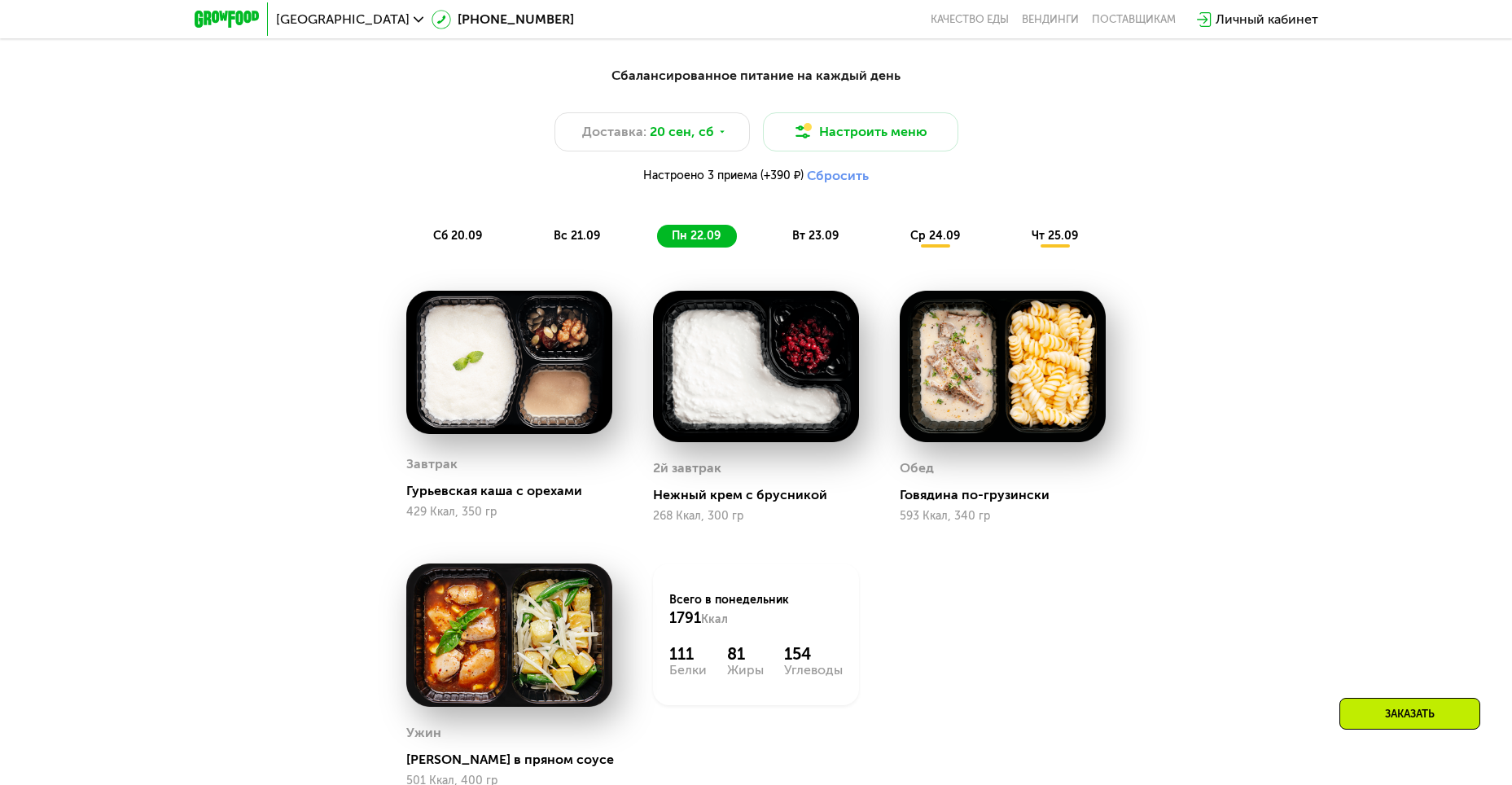
click at [826, 237] on span "вт 23.09" at bounding box center [815, 235] width 46 height 14
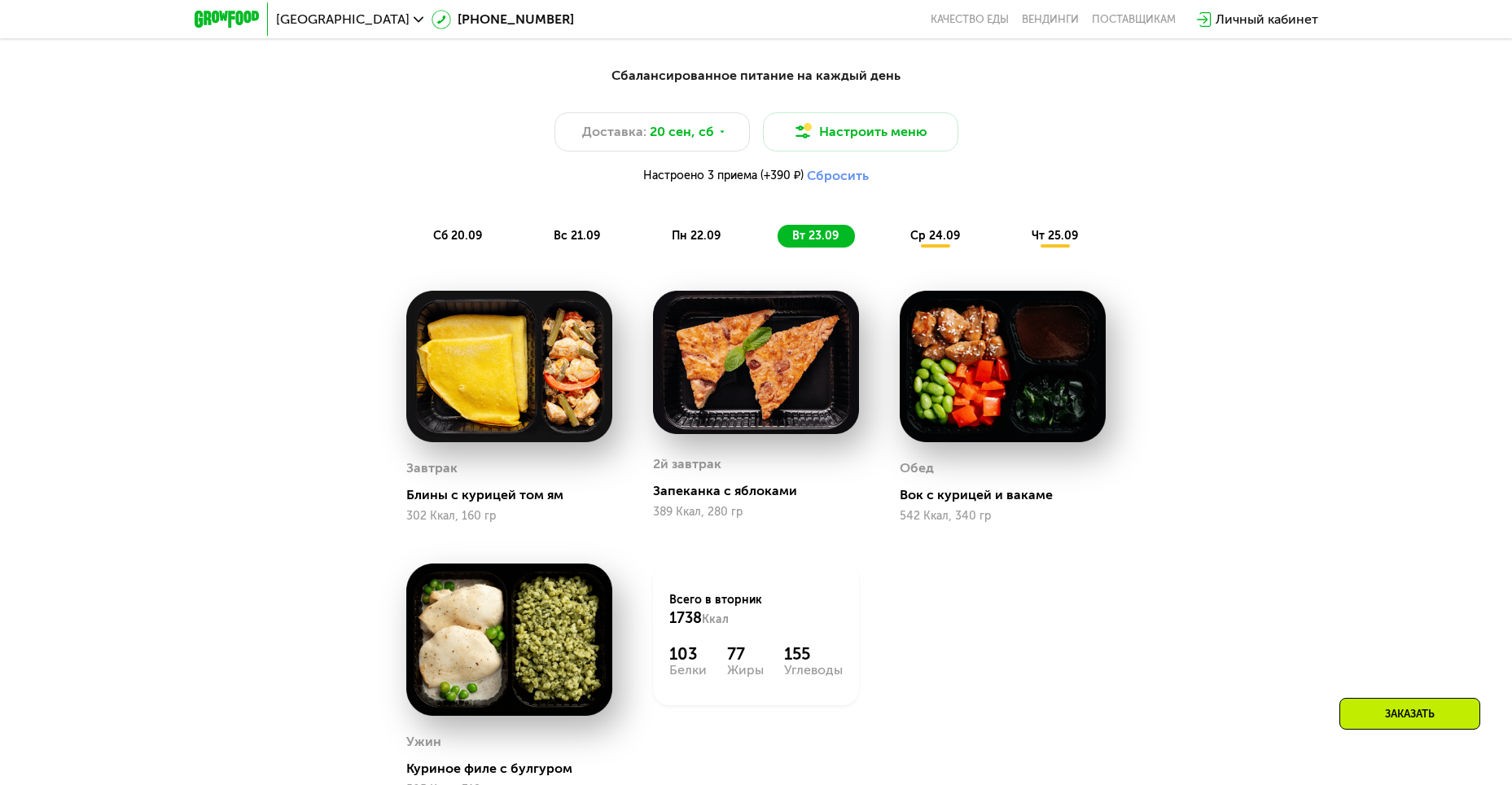
click at [943, 241] on span "ср 24.09" at bounding box center [935, 235] width 50 height 14
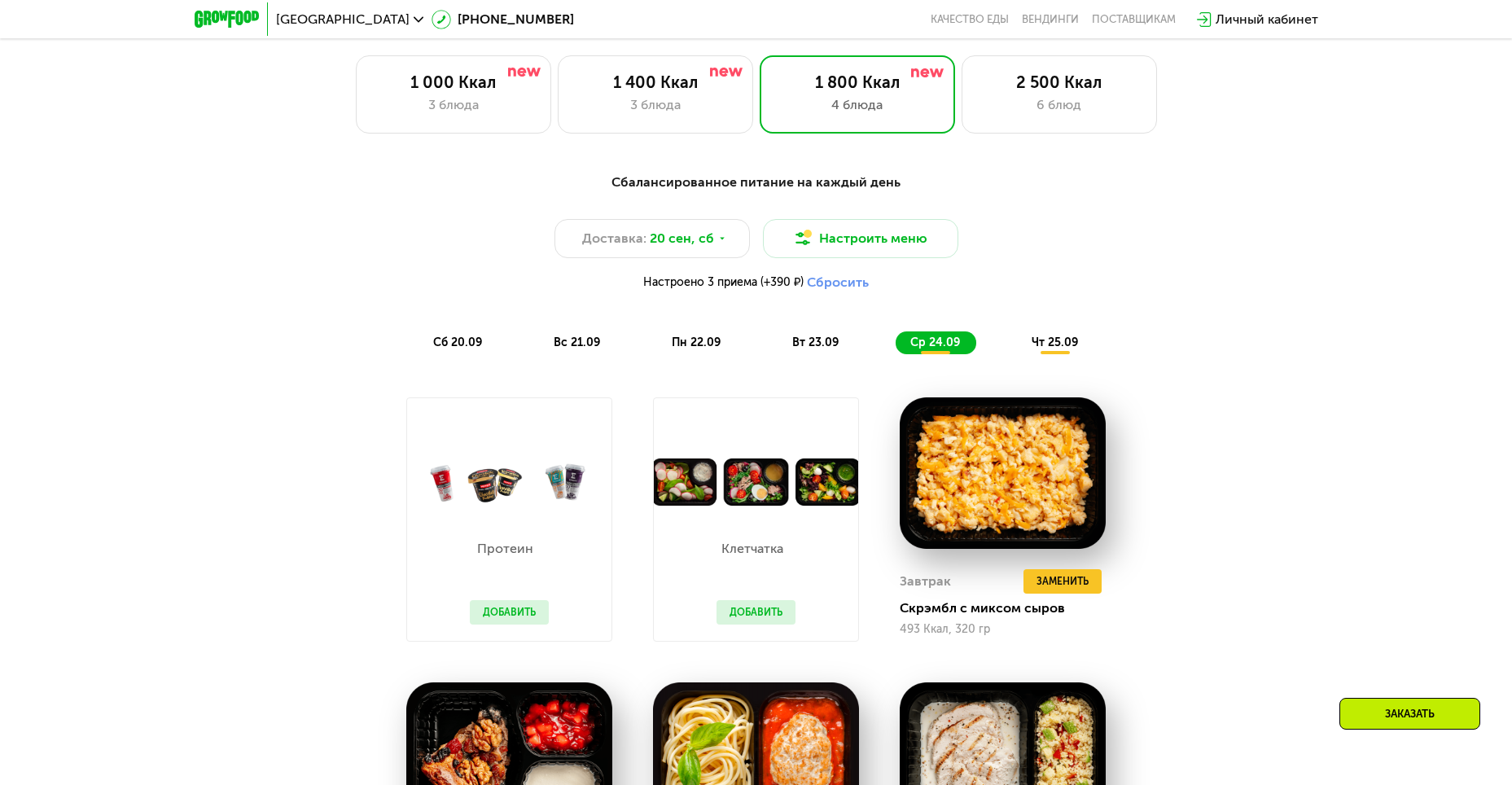
scroll to position [1382, 0]
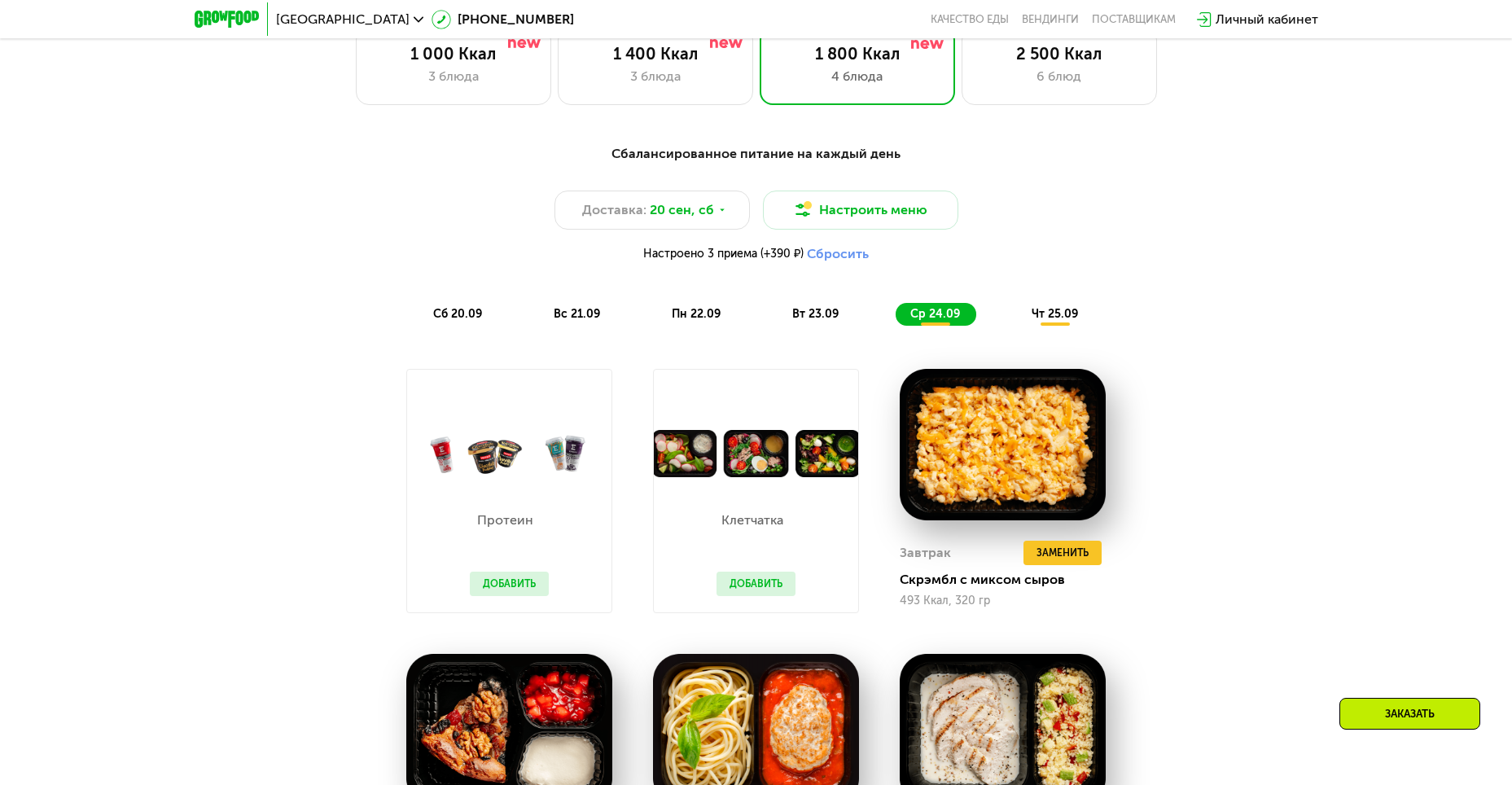
click at [1058, 316] on span "чт 25.09" at bounding box center [1055, 313] width 46 height 14
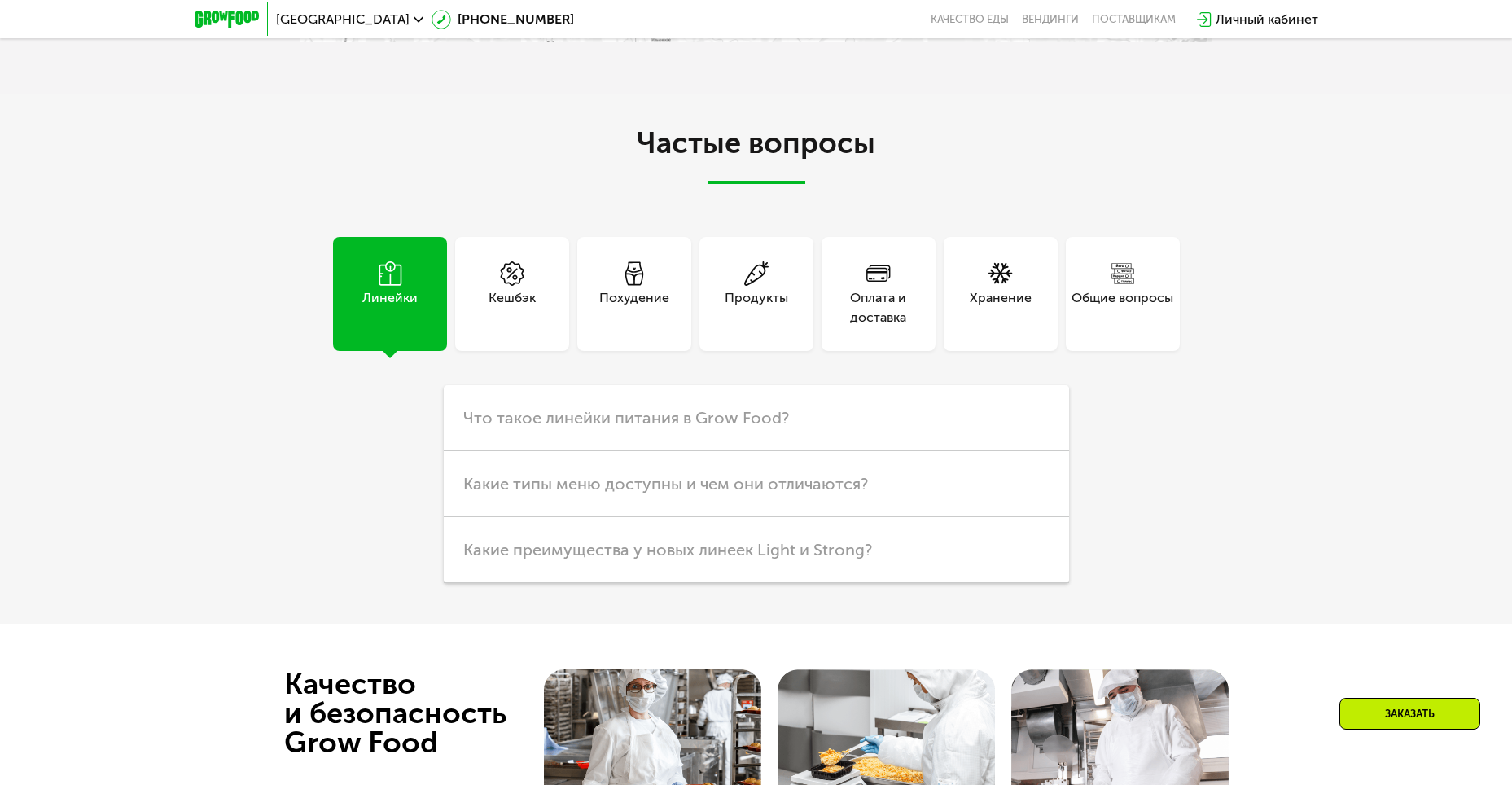
scroll to position [4939, 0]
